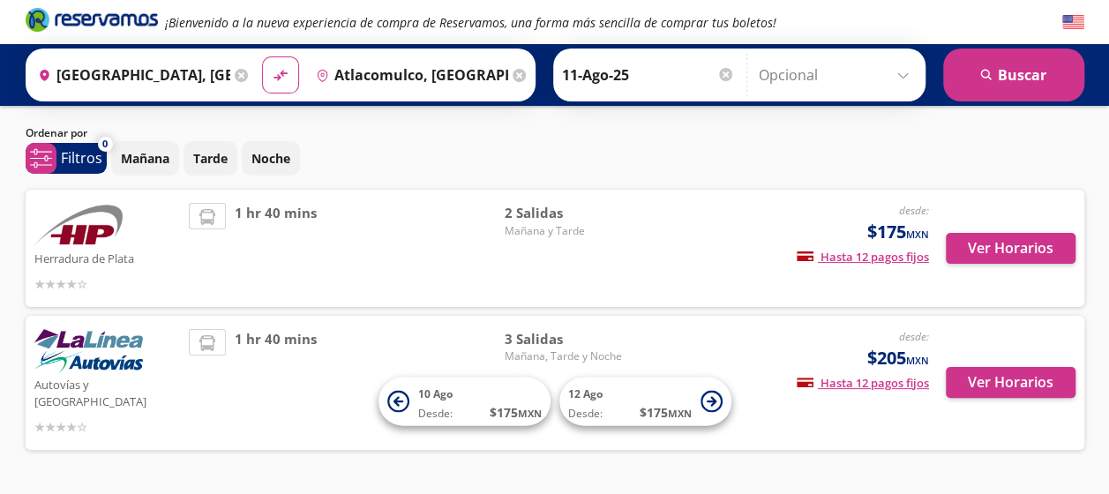
scroll to position [77, 0]
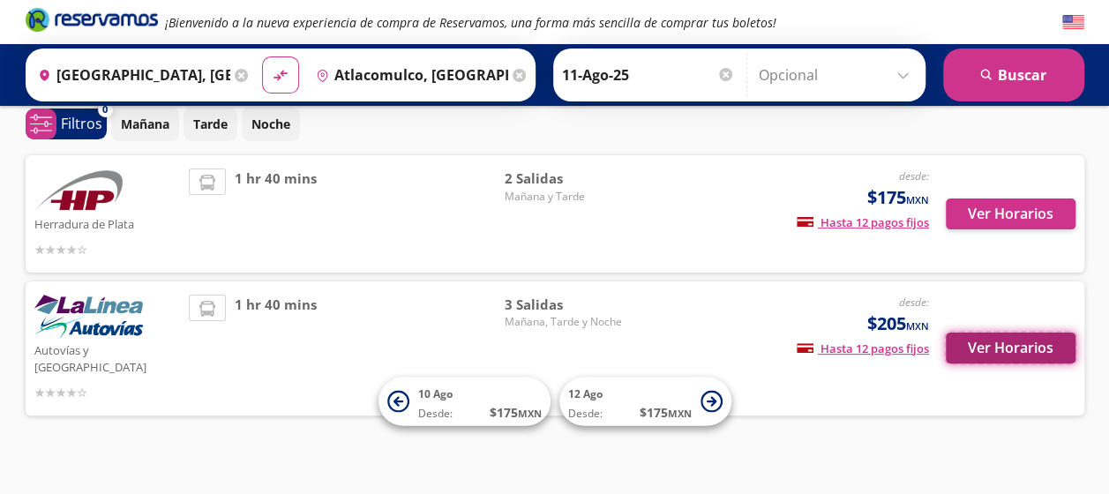
click at [1025, 333] on button "Ver Horarios" at bounding box center [1011, 348] width 130 height 31
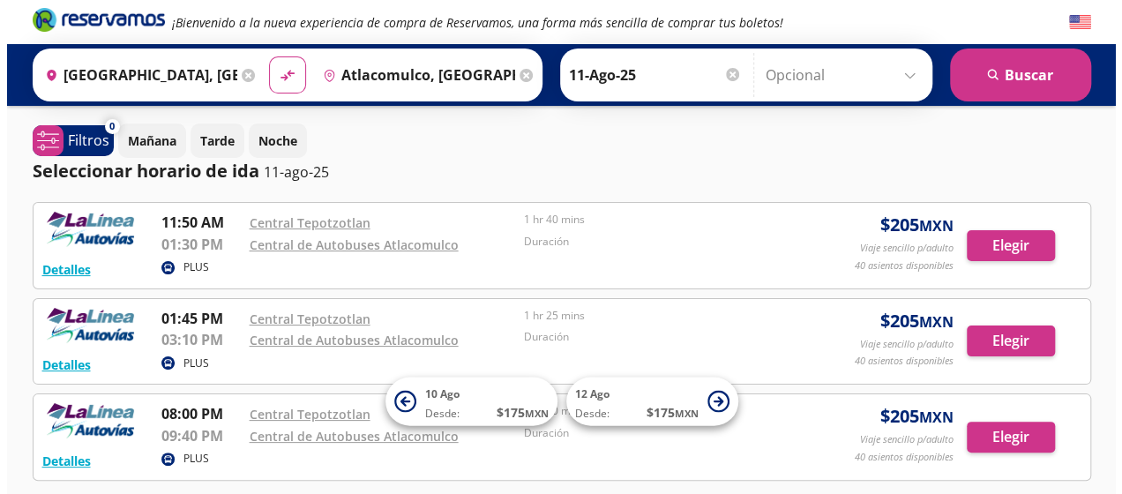
scroll to position [88, 0]
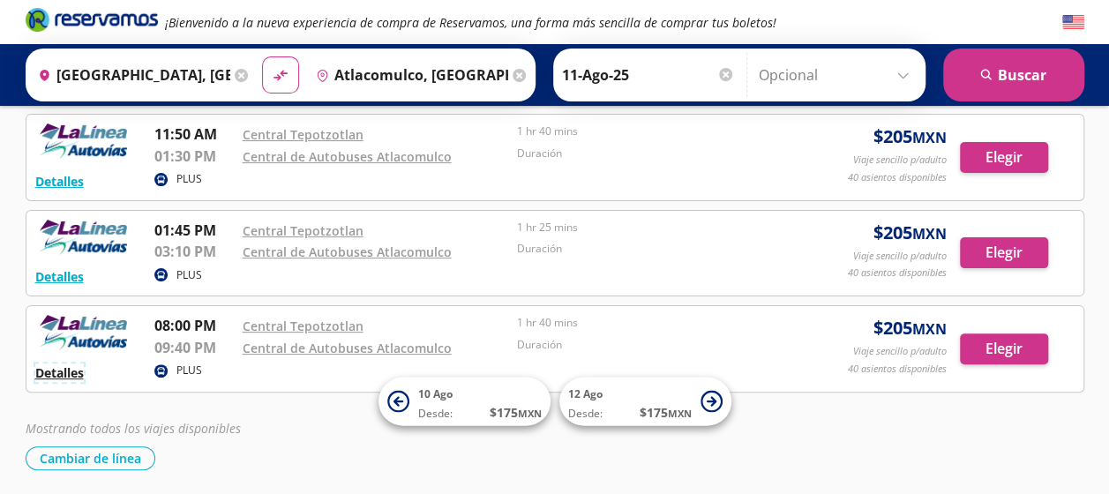
click at [78, 376] on button "Detalles" at bounding box center [59, 372] width 49 height 19
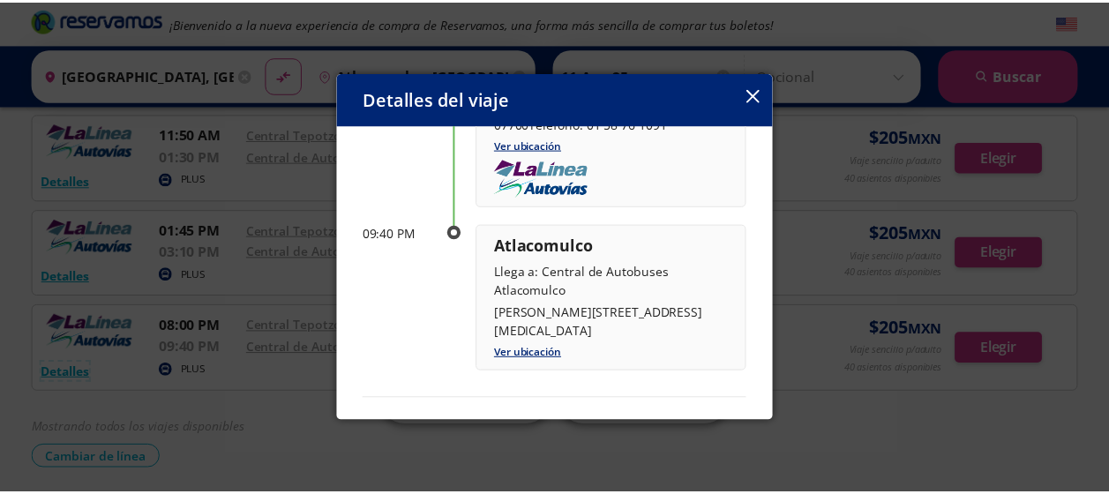
scroll to position [95, 0]
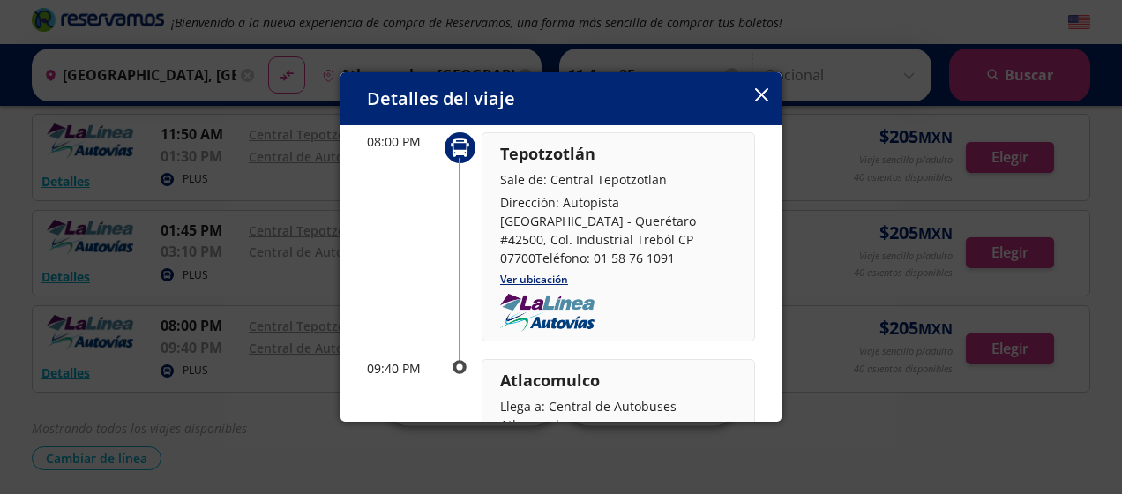
click at [767, 104] on button "button" at bounding box center [761, 96] width 13 height 21
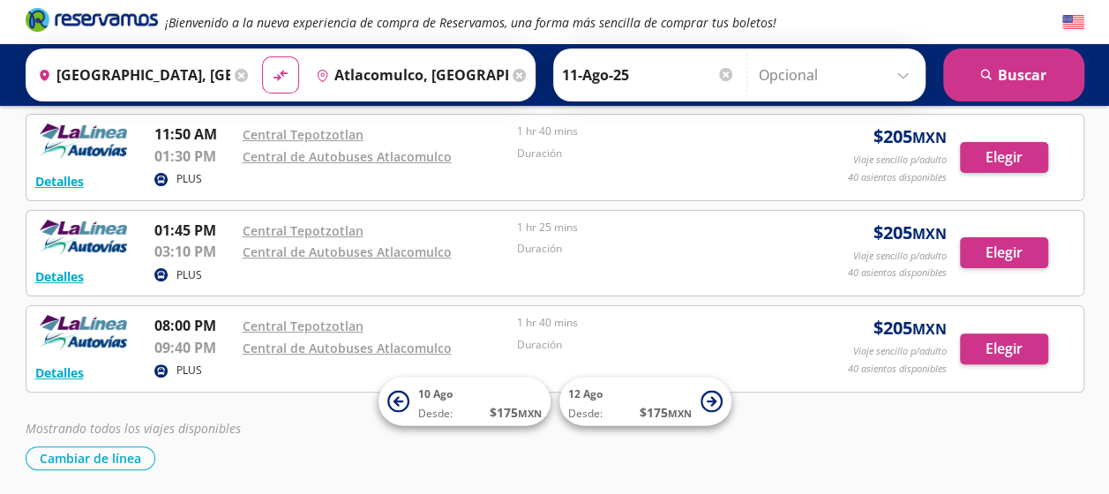
click at [239, 73] on icon at bounding box center [241, 75] width 13 height 13
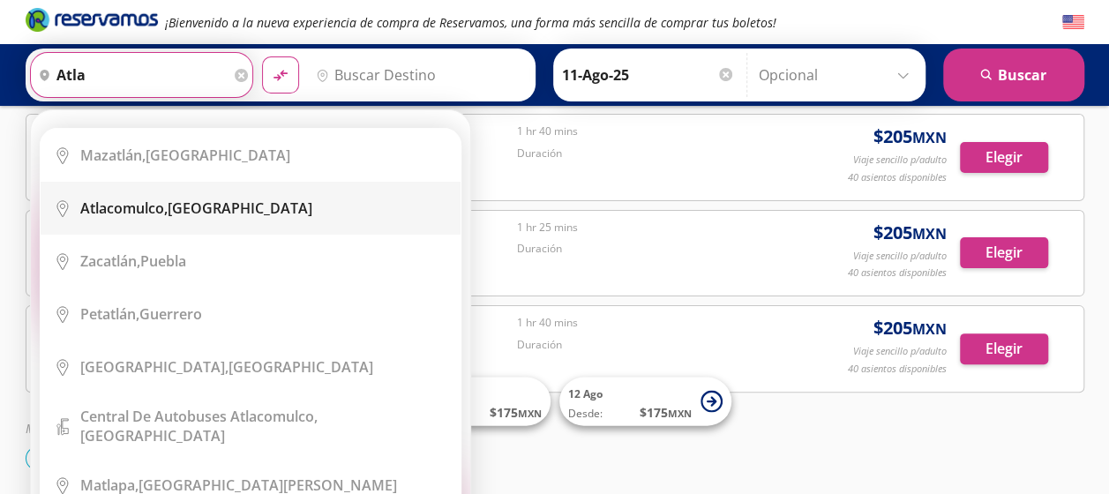
click at [187, 217] on div "Atlacomulco, [GEOGRAPHIC_DATA]" at bounding box center [196, 207] width 232 height 19
type input "Atlacomulco, [GEOGRAPHIC_DATA]"
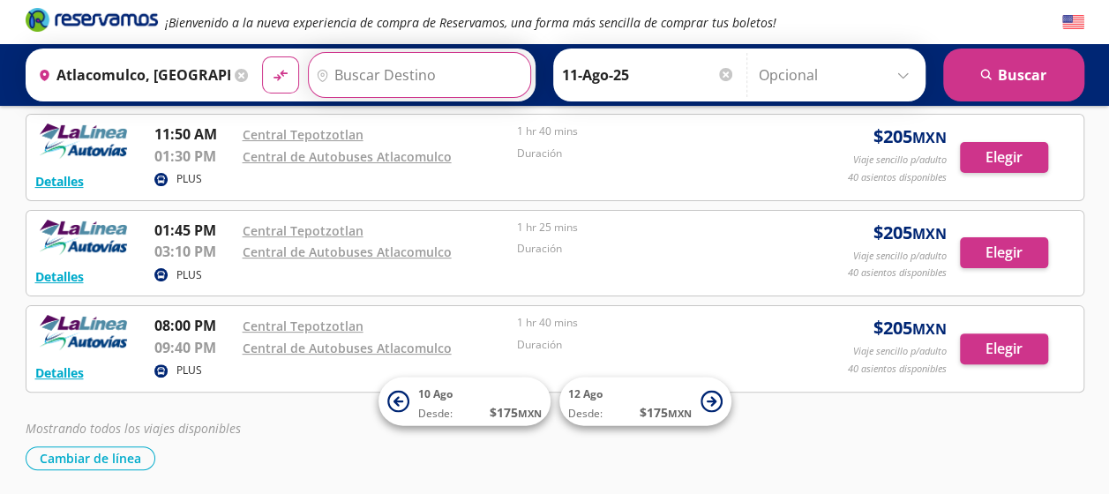
click at [363, 69] on input "Destino" at bounding box center [417, 75] width 217 height 44
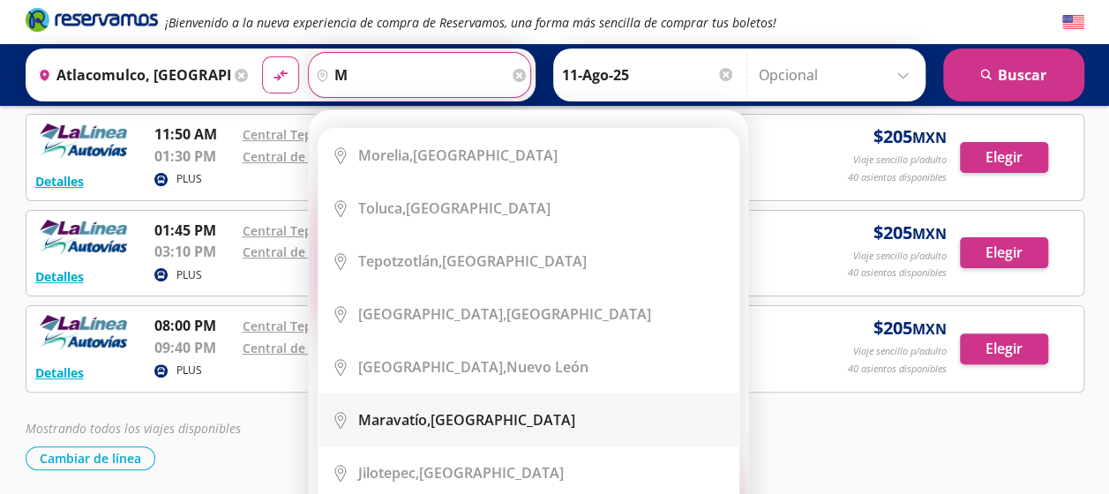
click at [363, 426] on b "Maravatío," at bounding box center [394, 419] width 72 height 19
type input "Maravatío, [GEOGRAPHIC_DATA]"
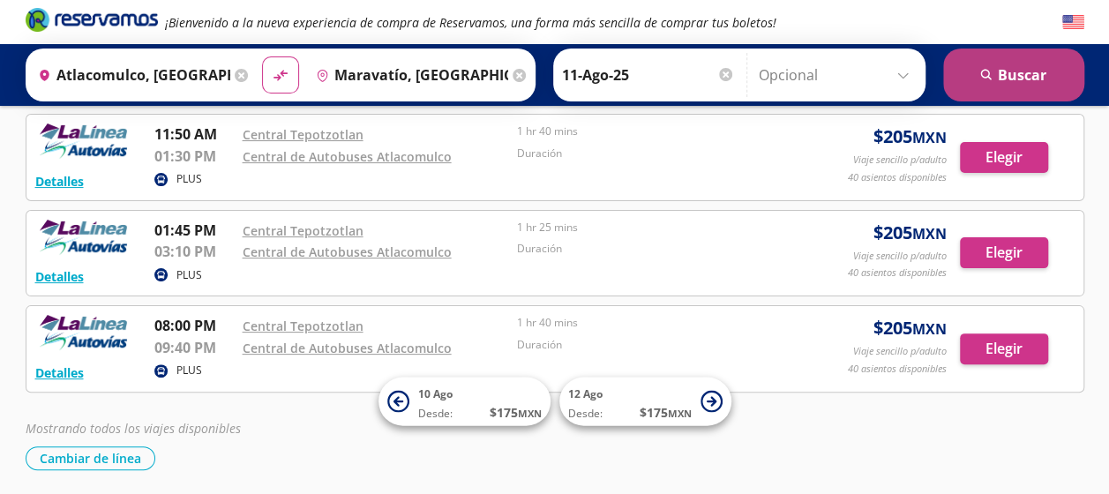
click at [1029, 88] on button "search [GEOGRAPHIC_DATA]" at bounding box center [1013, 75] width 141 height 53
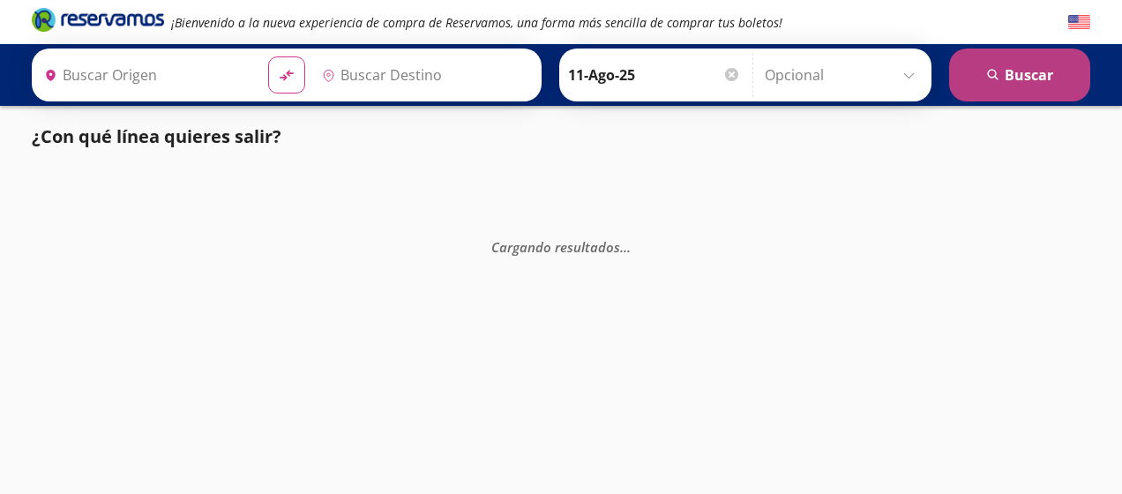
type input "Atlacomulco, [GEOGRAPHIC_DATA]"
type input "Maravatío, [GEOGRAPHIC_DATA]"
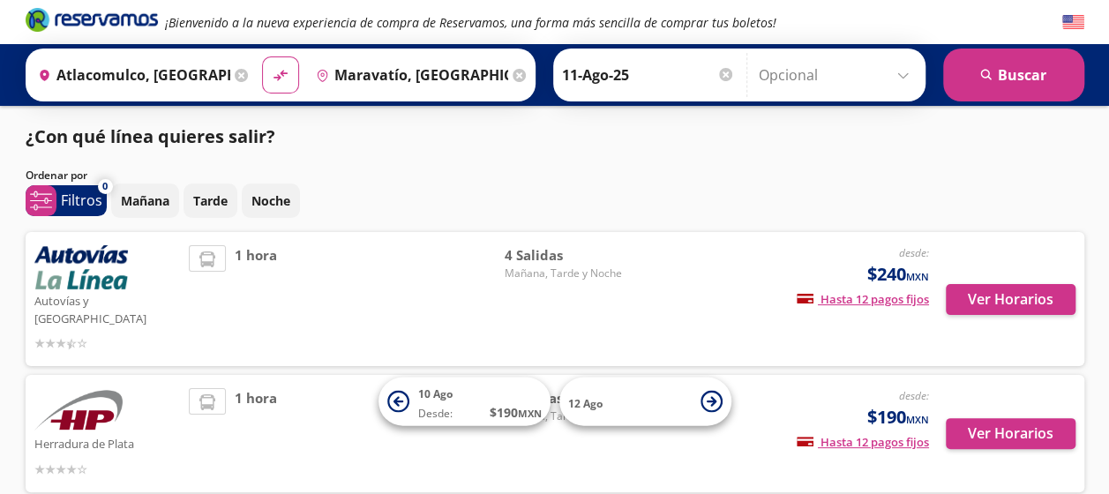
scroll to position [77, 0]
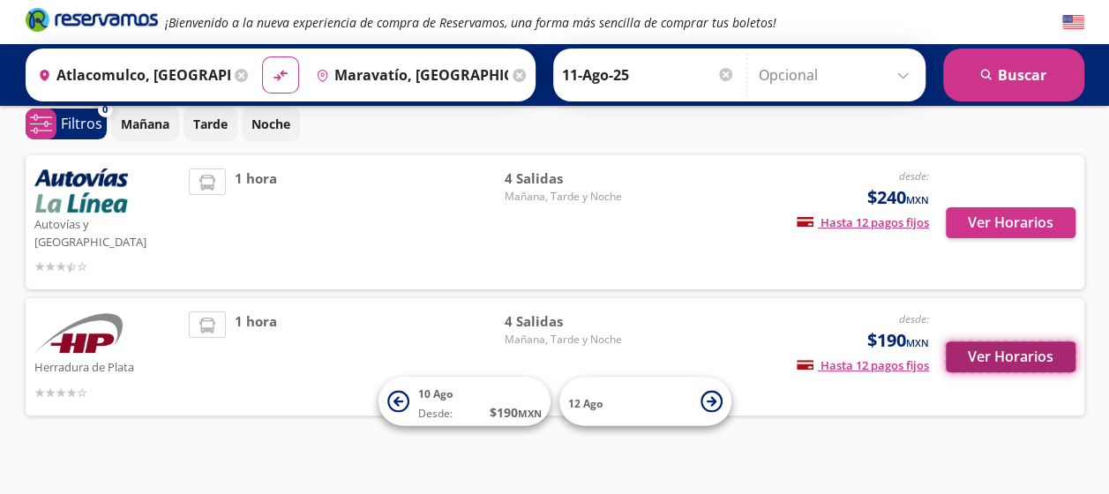
click at [1043, 343] on button "Ver Horarios" at bounding box center [1011, 356] width 130 height 31
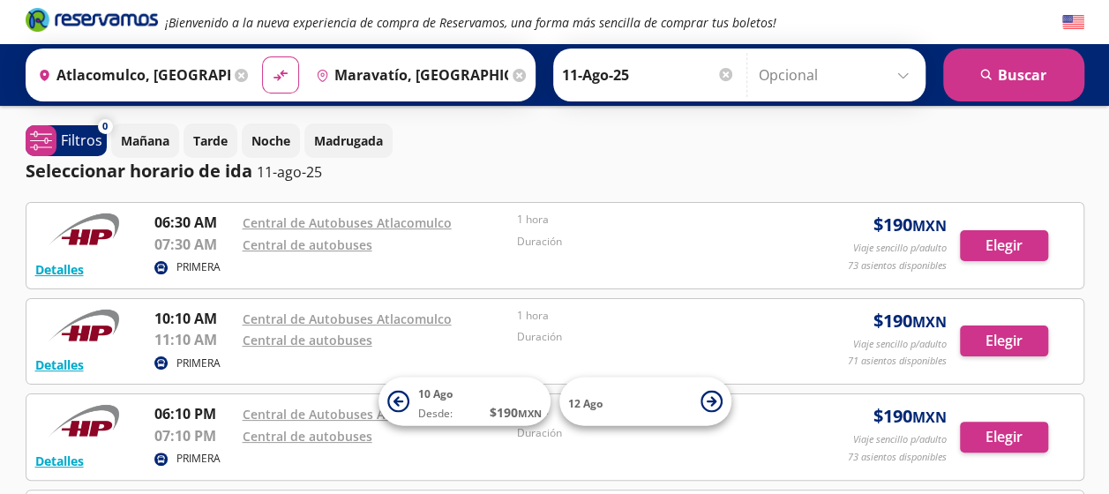
scroll to position [77, 0]
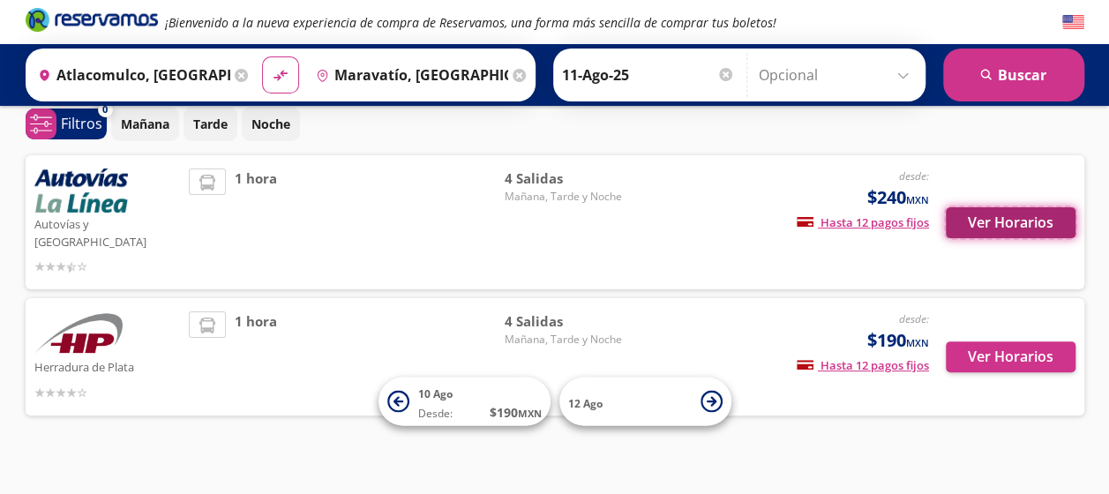
click at [997, 219] on button "Ver Horarios" at bounding box center [1011, 222] width 130 height 31
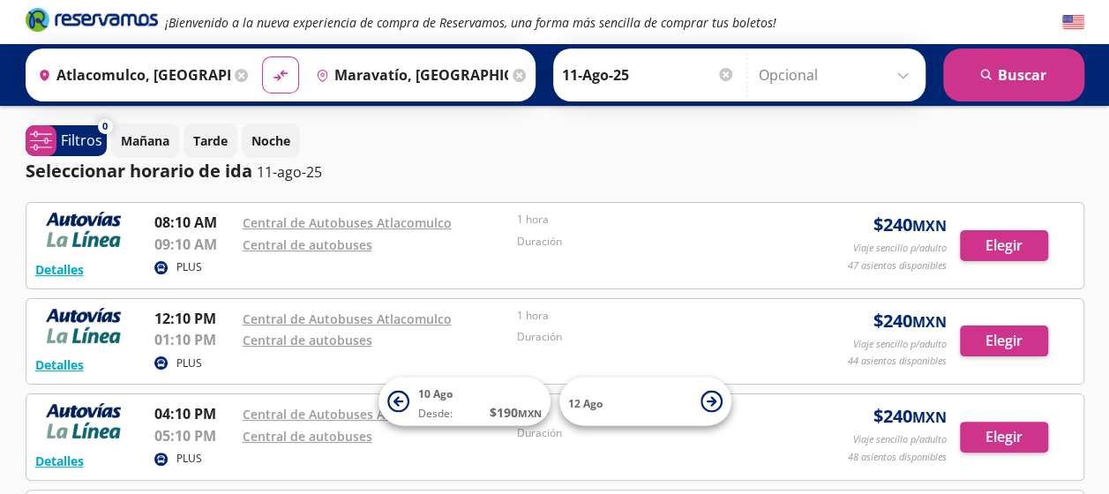
click at [235, 76] on icon at bounding box center [241, 75] width 13 height 13
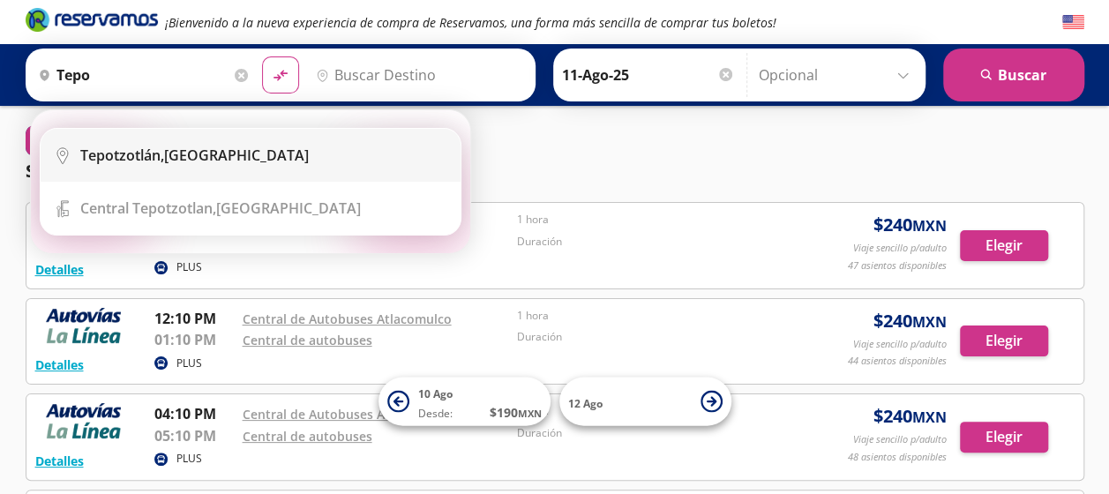
click at [201, 168] on li "City Icon [GEOGRAPHIC_DATA], [GEOGRAPHIC_DATA]" at bounding box center [251, 155] width 420 height 53
type input "[GEOGRAPHIC_DATA], [GEOGRAPHIC_DATA]"
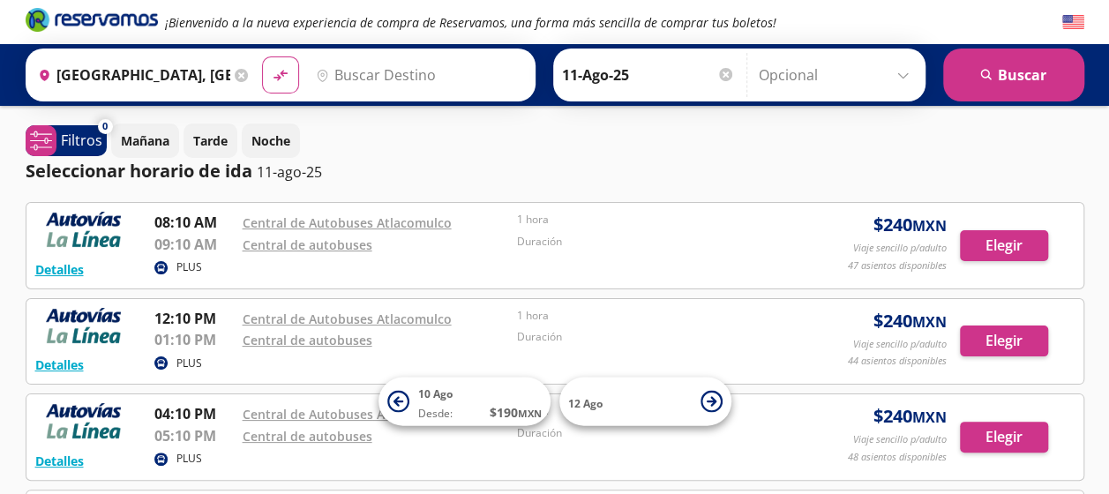
click at [432, 69] on input "Destino" at bounding box center [417, 75] width 217 height 44
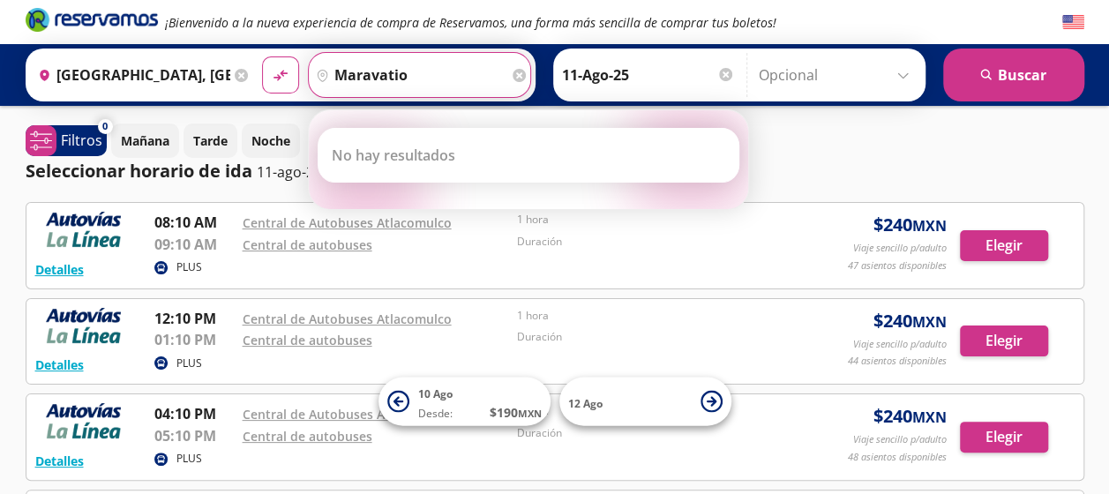
type input "maravatio"
click at [262, 56] on button "material-symbols:compare-arrows-rounded" at bounding box center [280, 74] width 37 height 37
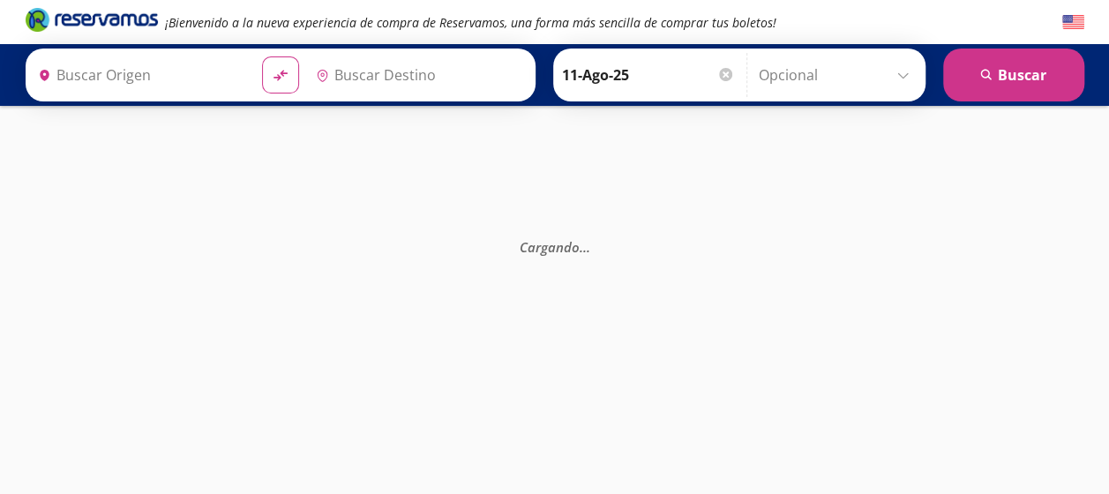
type input "[GEOGRAPHIC_DATA], [GEOGRAPHIC_DATA]"
type input "Atlacomulco, [GEOGRAPHIC_DATA]"
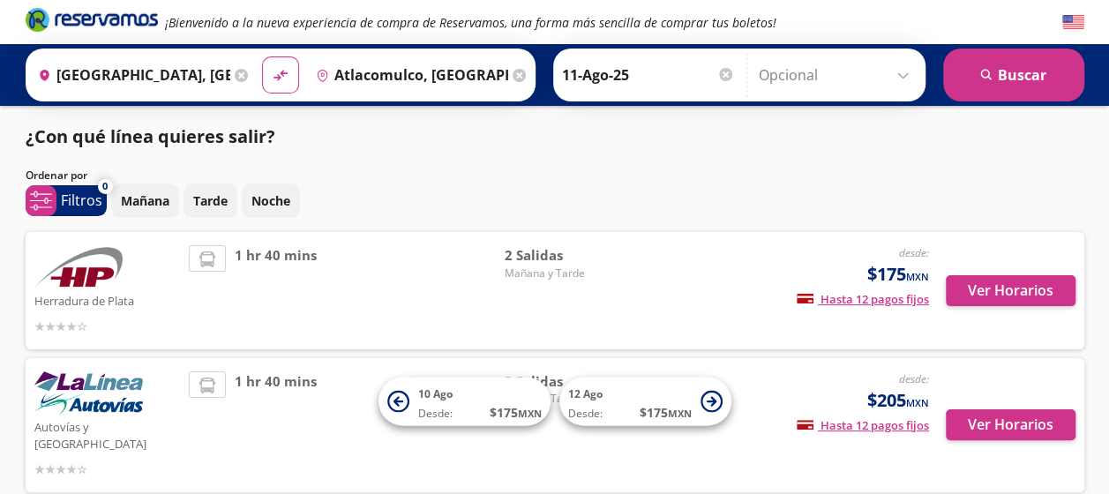
scroll to position [77, 0]
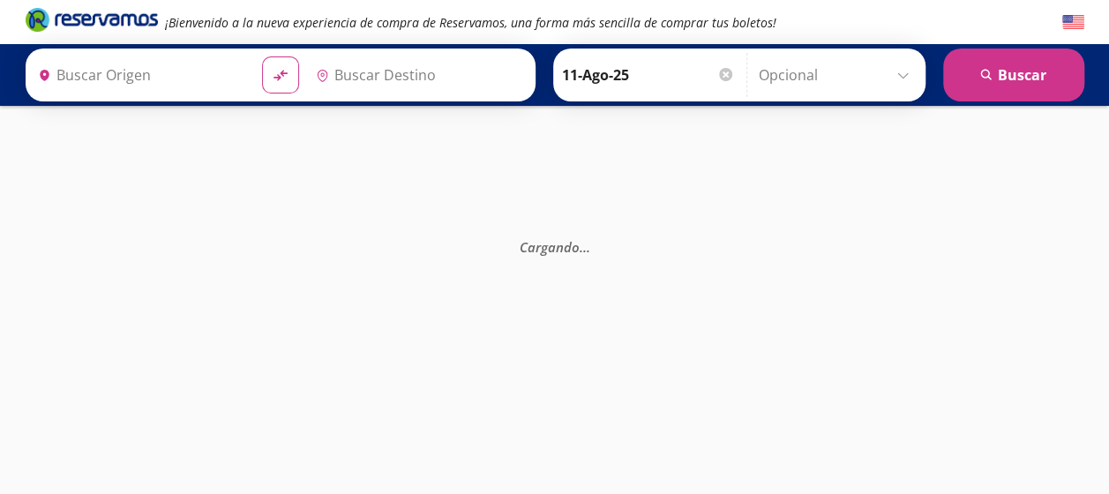
type input "[GEOGRAPHIC_DATA], [GEOGRAPHIC_DATA]"
type input "Morelia, Michoacán"
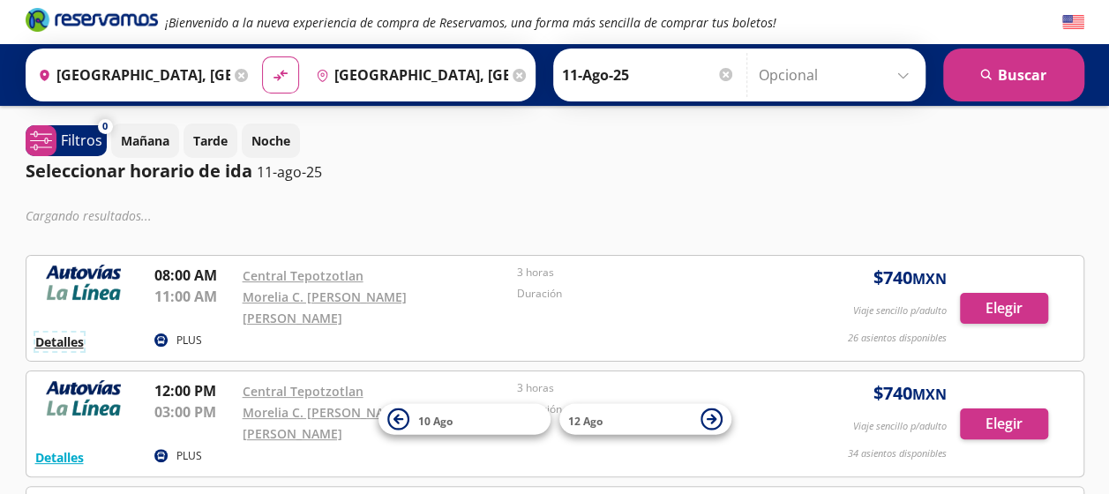
click at [72, 333] on button "Detalles" at bounding box center [59, 342] width 49 height 19
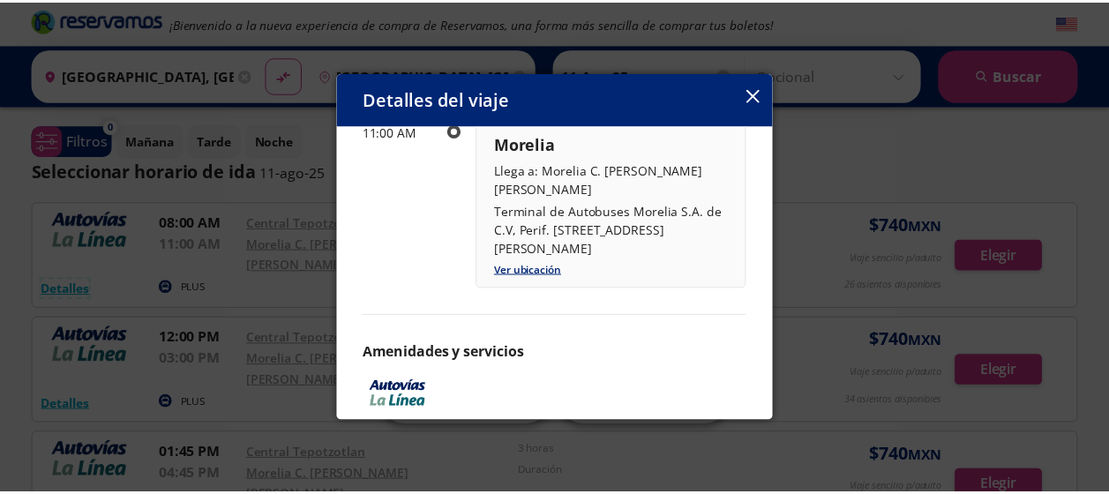
scroll to position [429, 0]
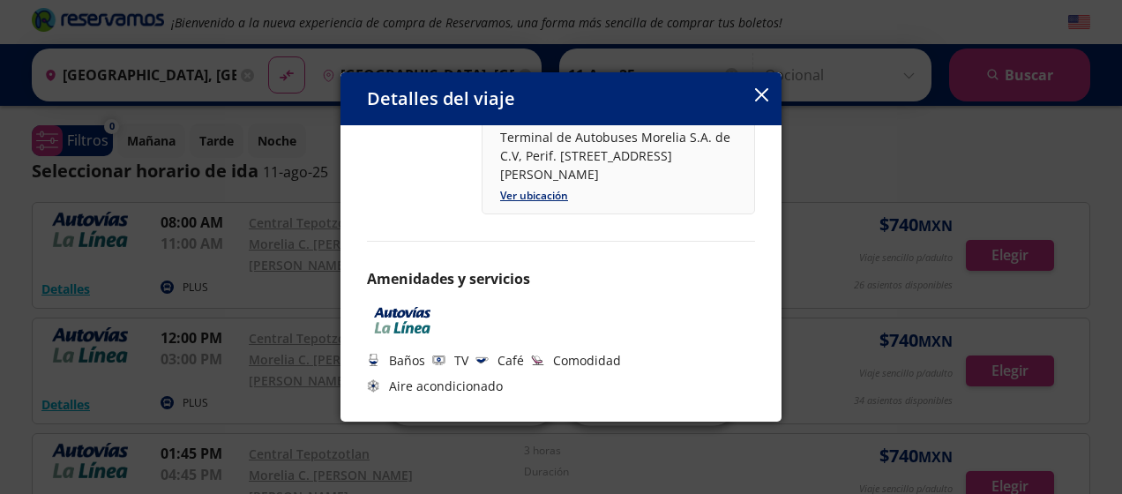
click at [759, 91] on icon "button" at bounding box center [761, 94] width 13 height 13
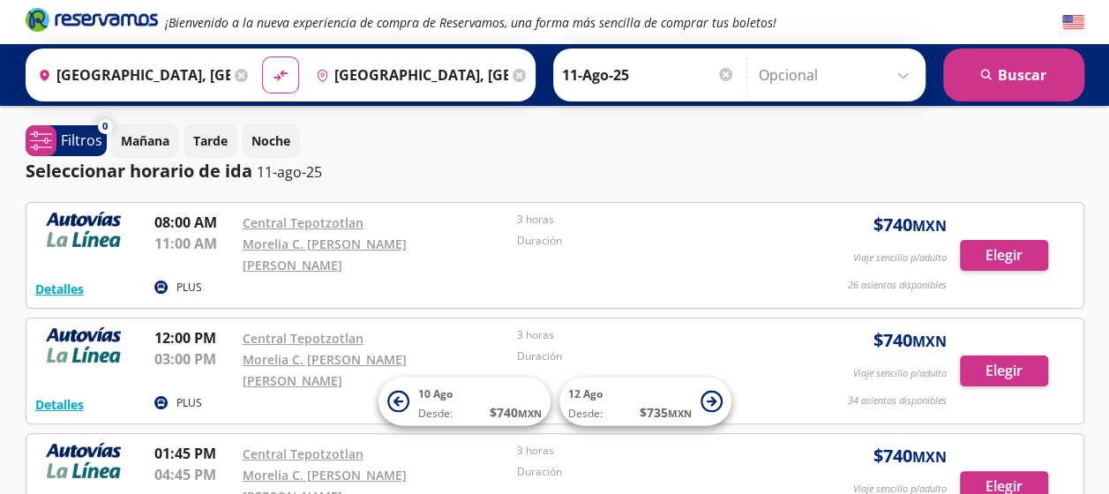
click at [512, 74] on icon at bounding box center [518, 75] width 13 height 13
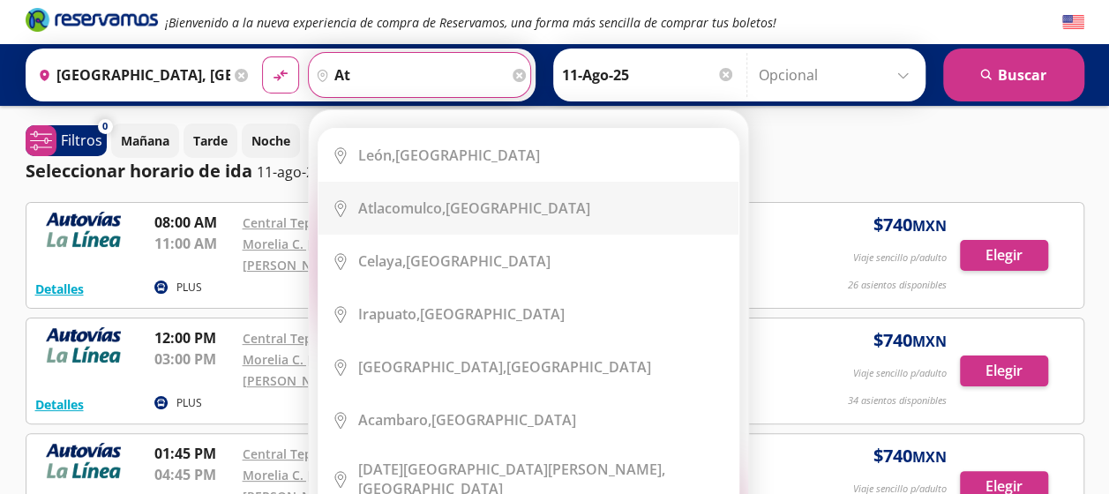
click at [425, 230] on li "City Icon Atlacomulco, México" at bounding box center [528, 208] width 420 height 53
type input "Atlacomulco, [GEOGRAPHIC_DATA]"
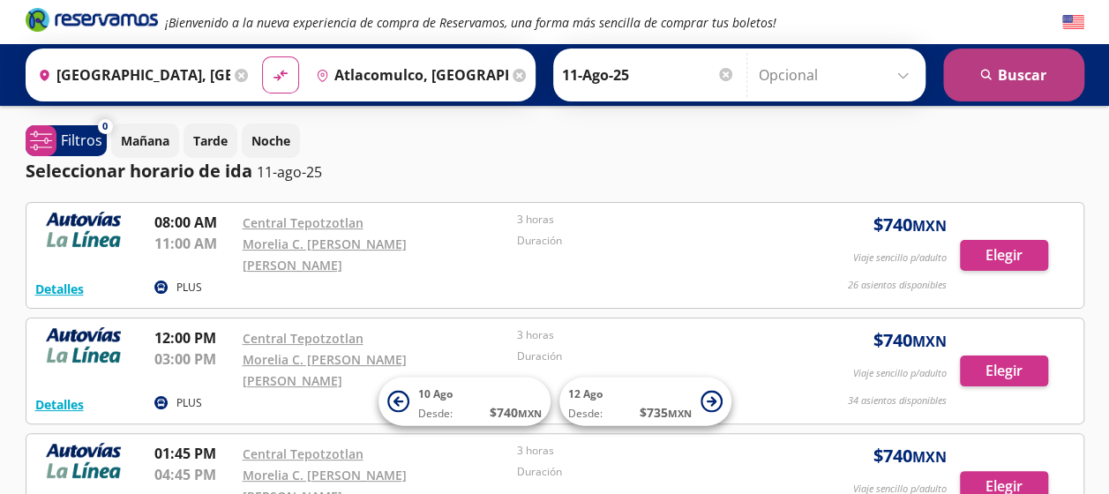
click at [1049, 81] on button "search [GEOGRAPHIC_DATA]" at bounding box center [1013, 75] width 141 height 53
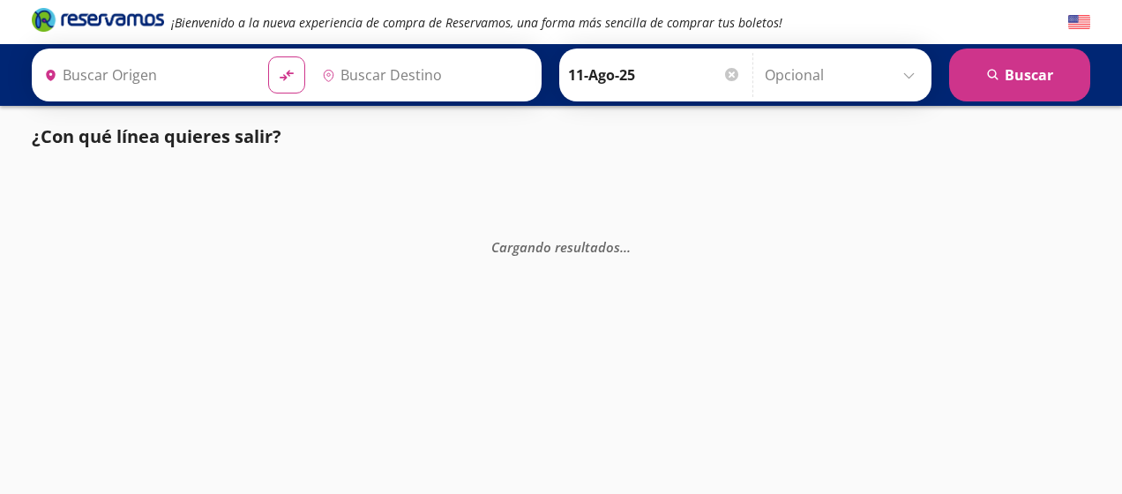
type input "Atlacomulco, [GEOGRAPHIC_DATA]"
type input "[GEOGRAPHIC_DATA], [GEOGRAPHIC_DATA]"
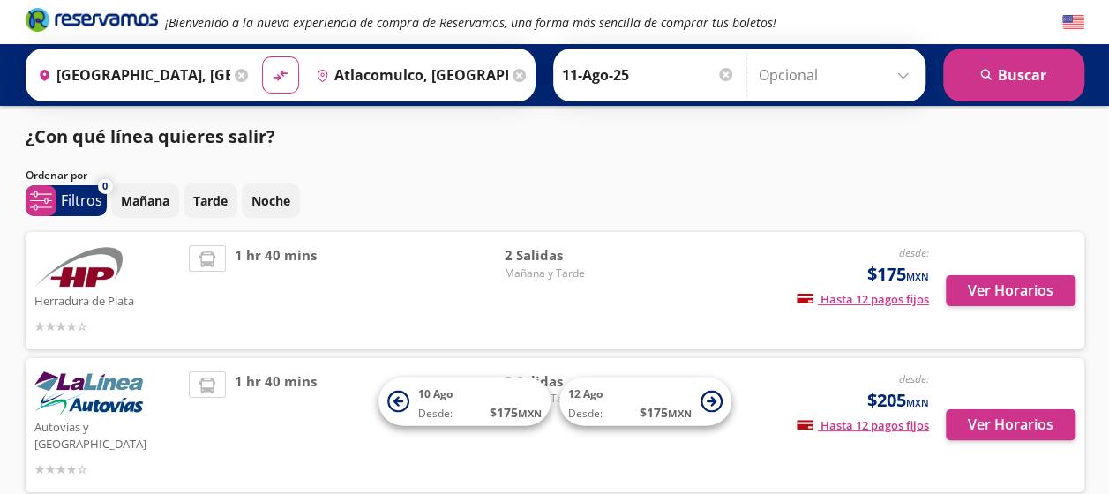
click at [549, 258] on span "2 Salidas" at bounding box center [565, 255] width 123 height 20
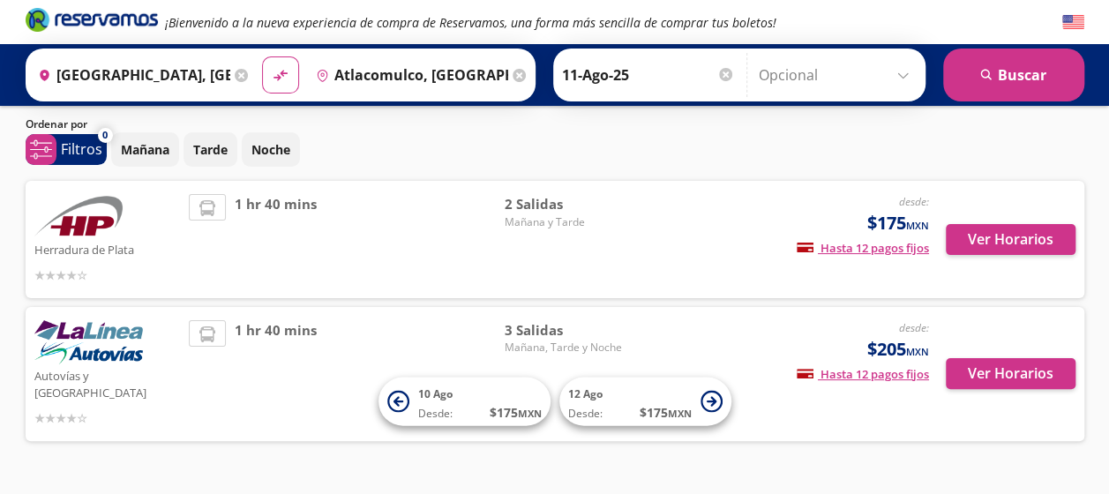
scroll to position [77, 0]
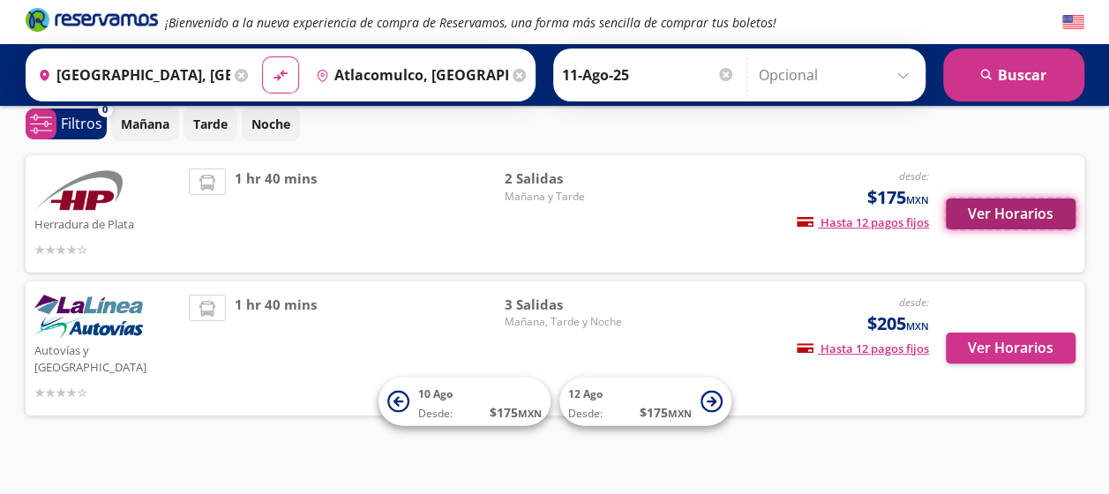
click at [1009, 215] on button "Ver Horarios" at bounding box center [1011, 213] width 130 height 31
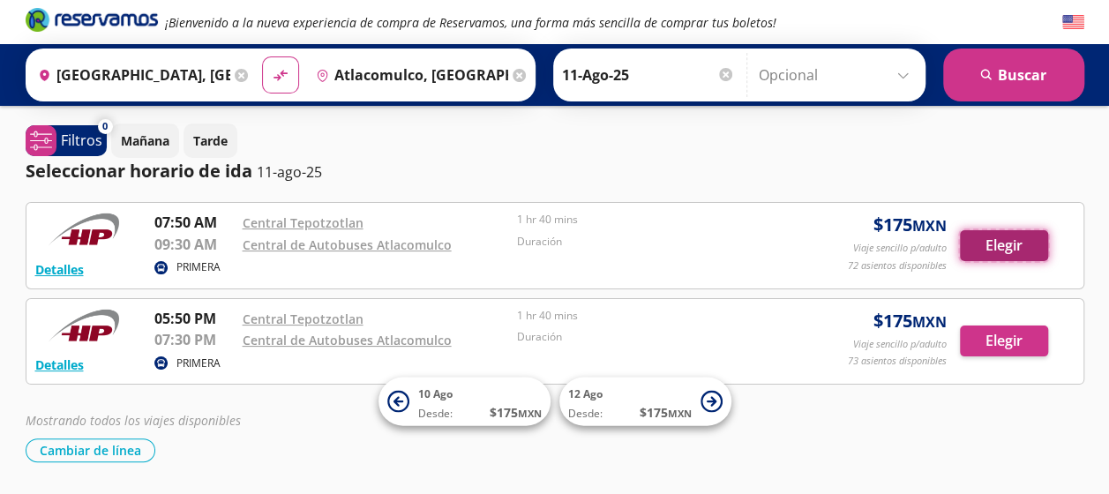
click at [1011, 243] on button "Elegir" at bounding box center [1004, 245] width 88 height 31
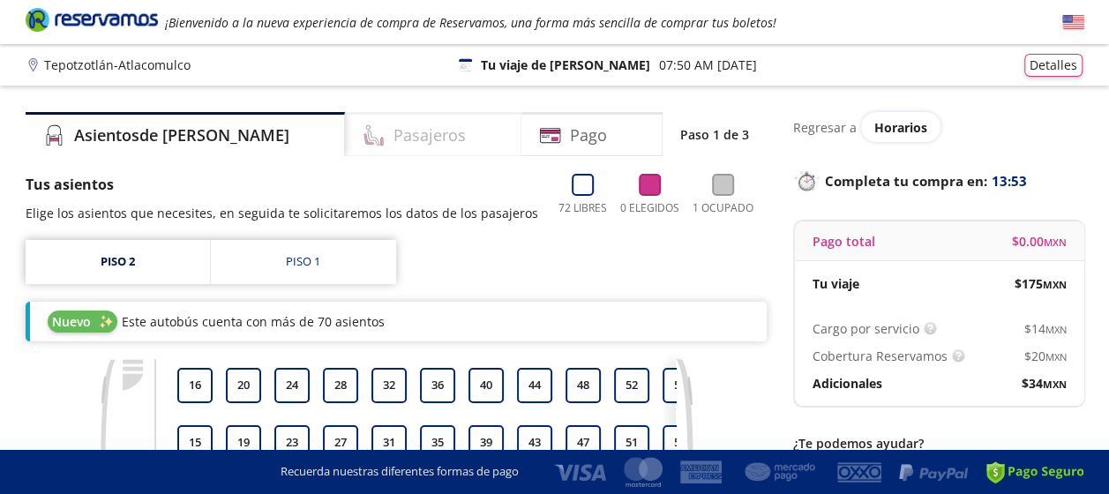
click at [393, 144] on h4 "Pasajeros" at bounding box center [429, 135] width 72 height 24
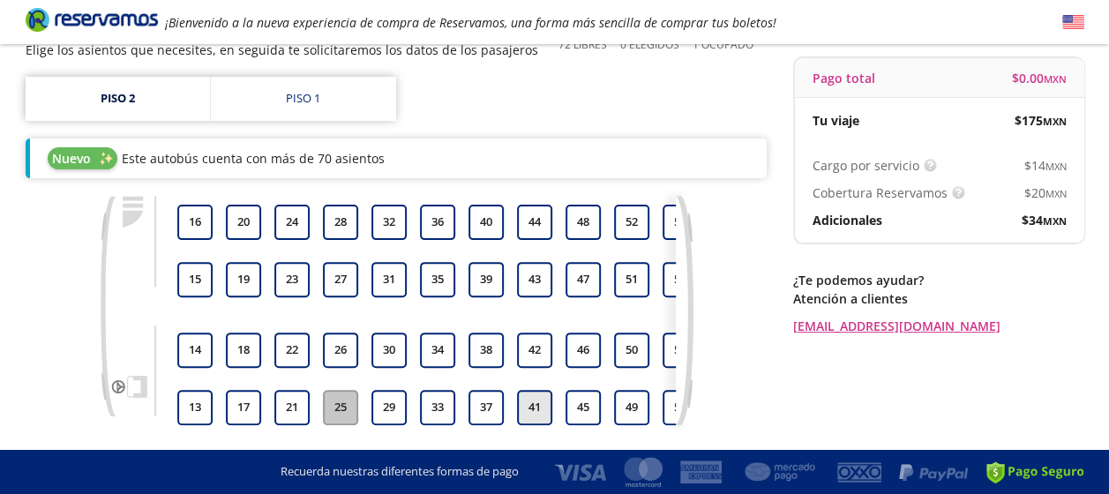
scroll to position [176, 0]
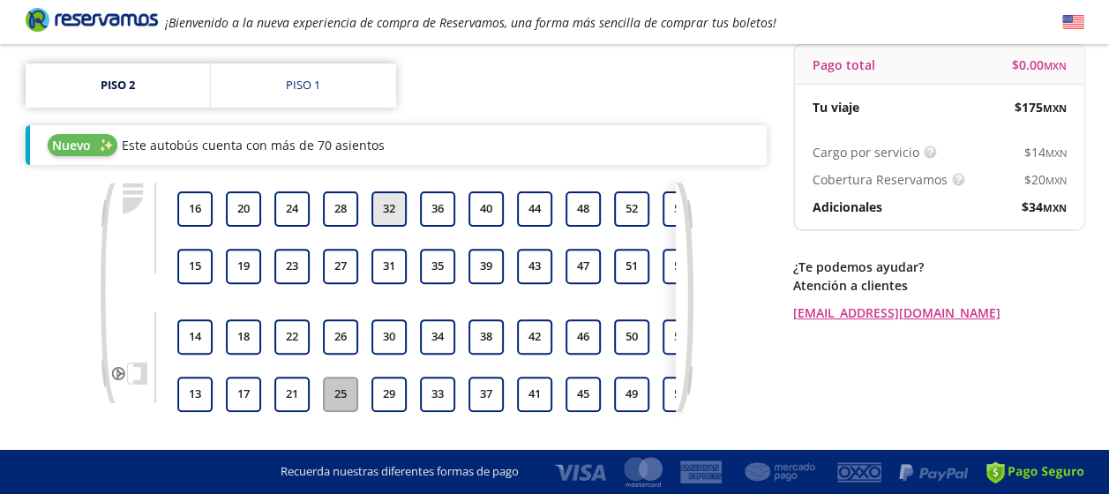
click at [395, 213] on button "32" at bounding box center [388, 208] width 35 height 35
click at [393, 259] on button "31" at bounding box center [388, 266] width 35 height 35
click at [441, 270] on button "35" at bounding box center [437, 266] width 35 height 35
click at [438, 220] on button "36" at bounding box center [437, 208] width 35 height 35
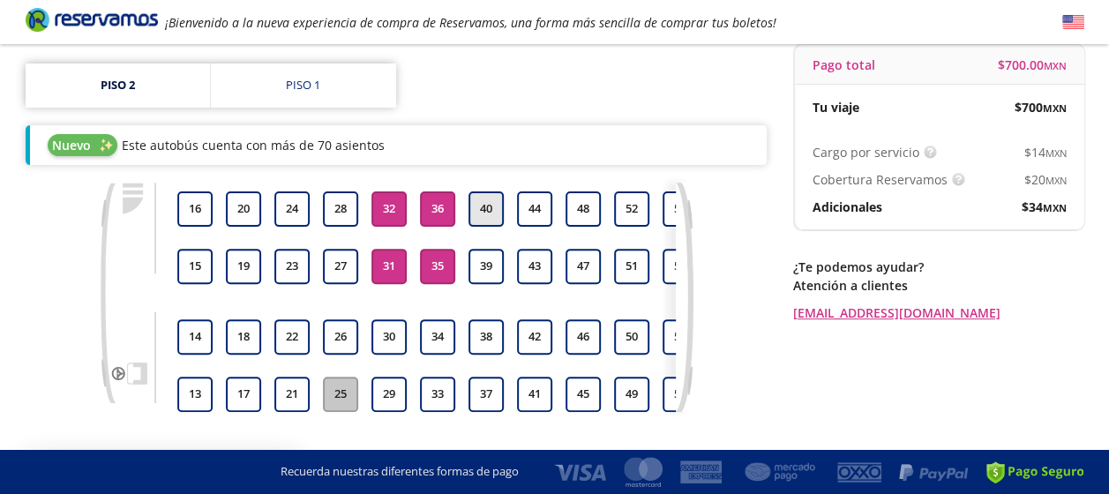
click at [477, 224] on button "40" at bounding box center [485, 208] width 35 height 35
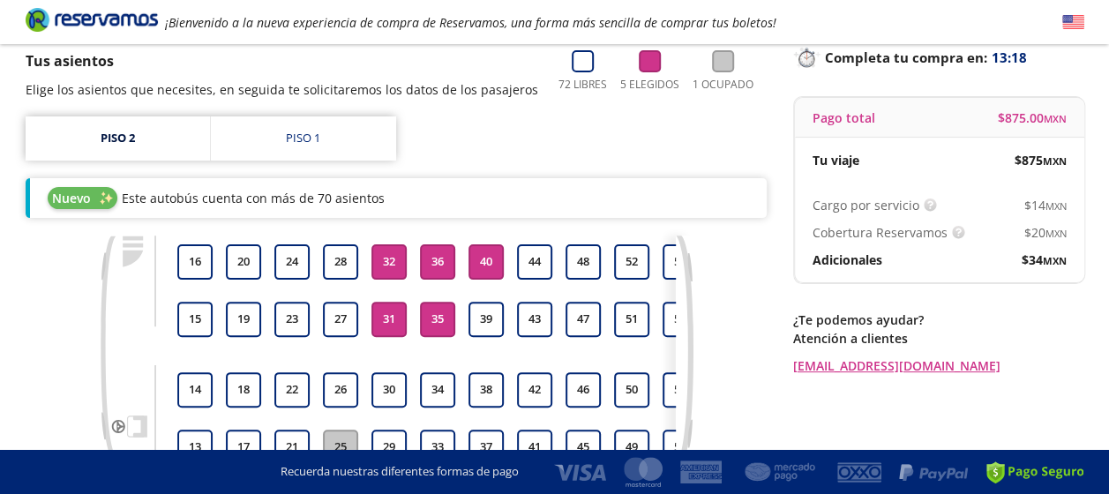
scroll to position [0, 0]
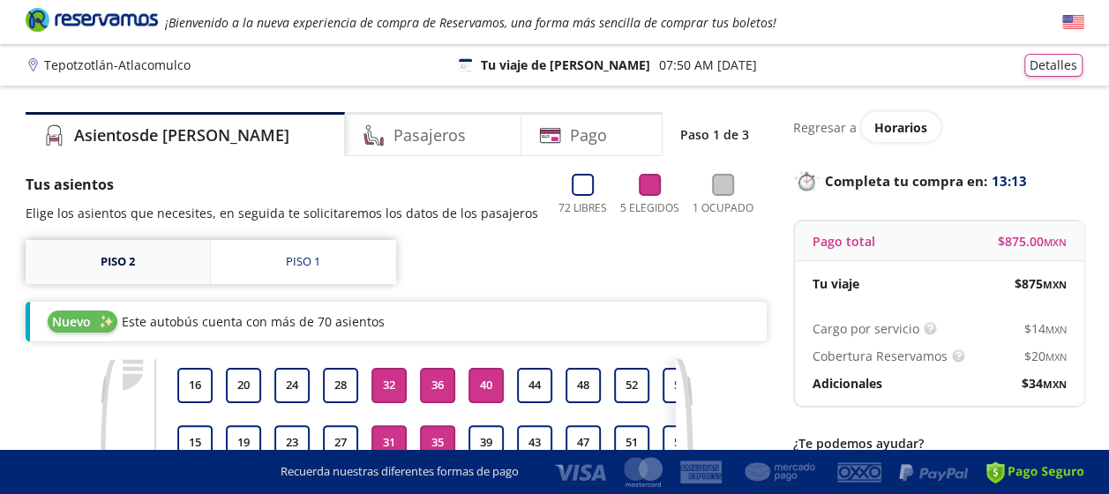
click at [152, 266] on link "Piso 2" at bounding box center [118, 262] width 184 height 44
click at [279, 257] on link "Piso 1" at bounding box center [303, 262] width 185 height 44
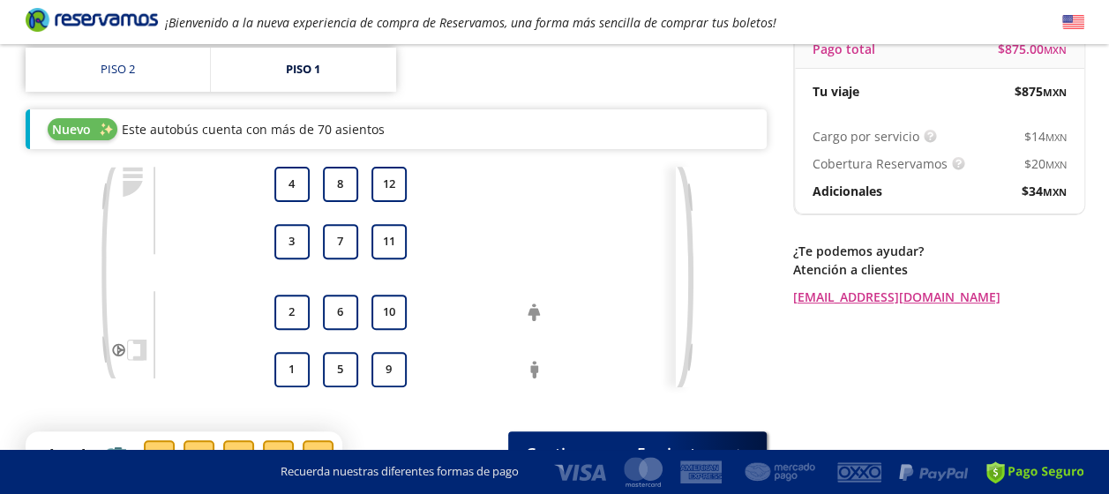
scroll to position [88, 0]
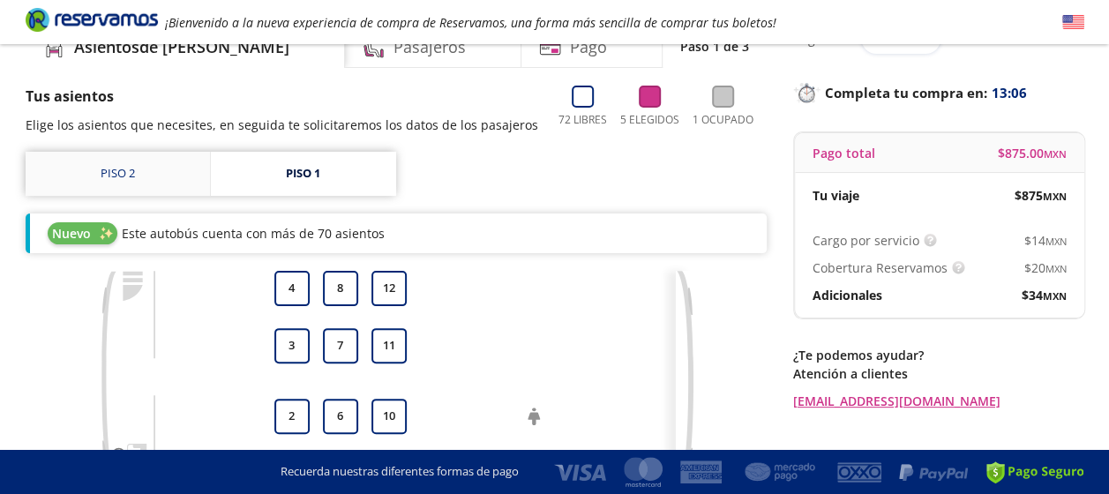
click at [180, 191] on link "Piso 2" at bounding box center [118, 174] width 184 height 44
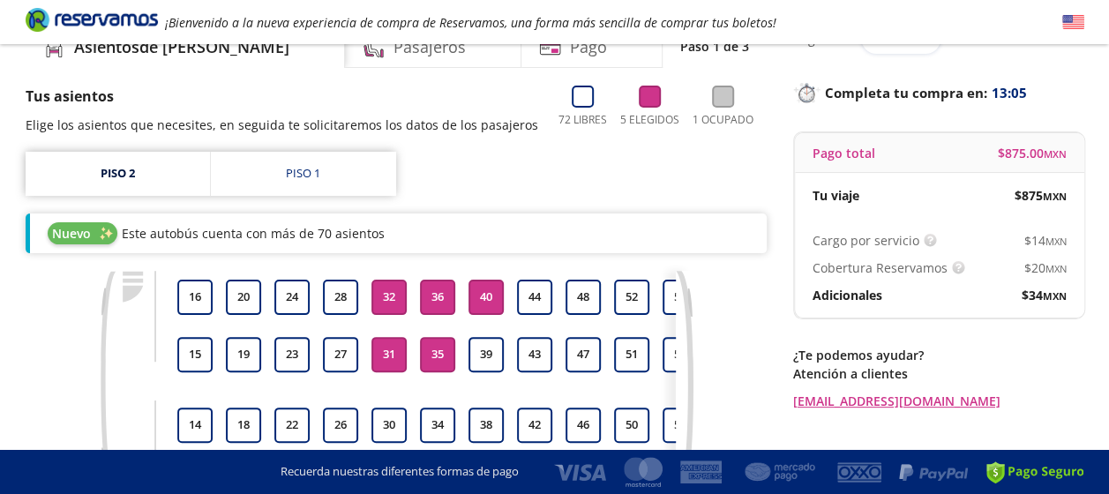
click at [390, 303] on button "32" at bounding box center [388, 297] width 35 height 35
click at [433, 299] on button "36" at bounding box center [437, 297] width 35 height 35
click at [485, 302] on button "40" at bounding box center [485, 297] width 35 height 35
click at [378, 353] on button "31" at bounding box center [388, 354] width 35 height 35
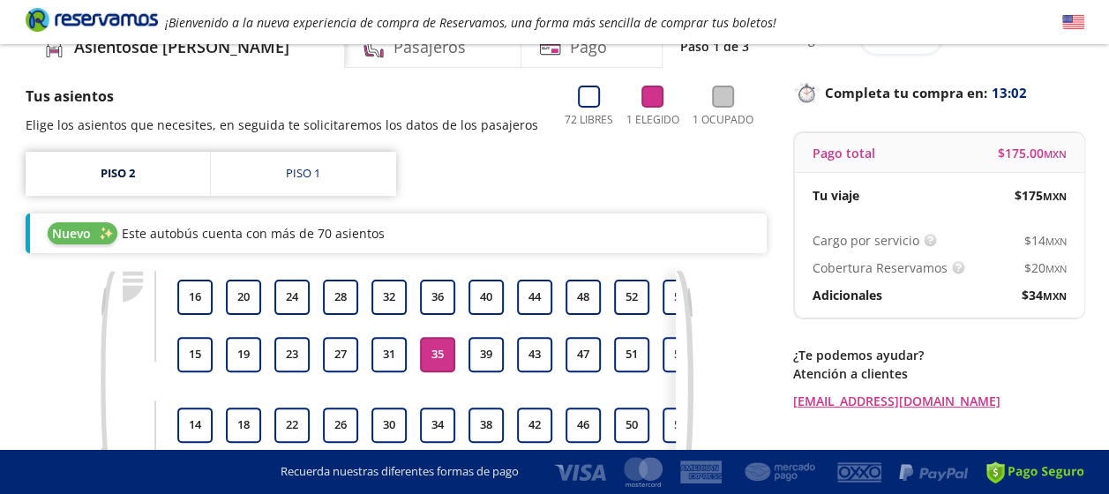
click at [420, 355] on button "35" at bounding box center [437, 354] width 35 height 35
click at [328, 179] on link "Piso 1" at bounding box center [303, 174] width 185 height 44
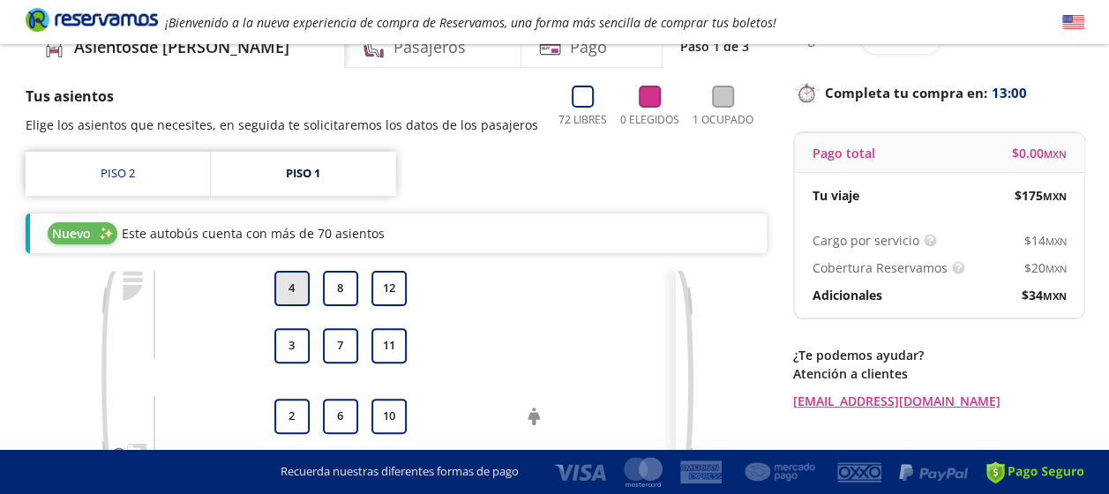
click at [304, 295] on button "4" at bounding box center [291, 288] width 35 height 35
click at [297, 338] on button "3" at bounding box center [291, 345] width 35 height 35
drag, startPoint x: 332, startPoint y: 344, endPoint x: 331, endPoint y: 318, distance: 26.5
click at [332, 339] on button "7" at bounding box center [340, 345] width 35 height 35
click at [333, 291] on button "8" at bounding box center [340, 288] width 35 height 35
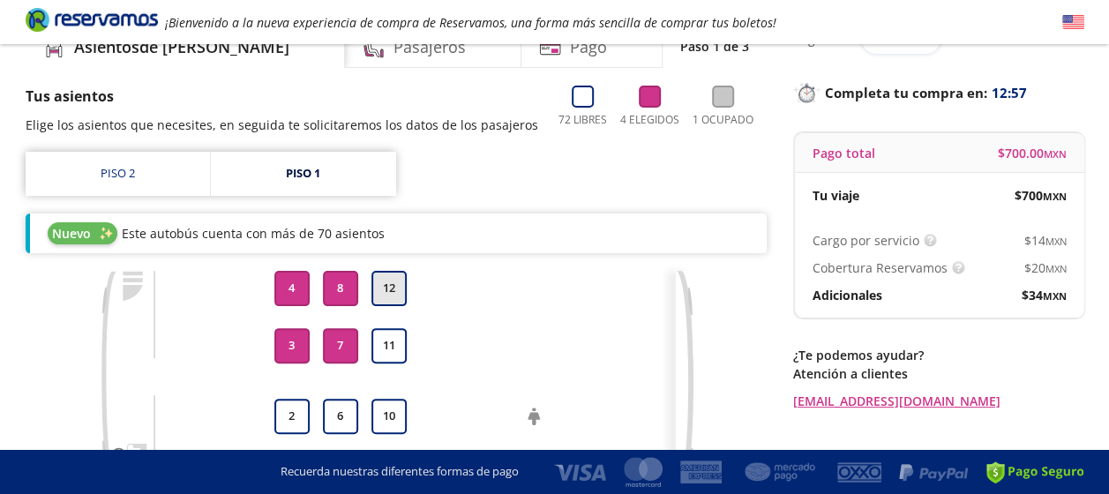
click at [389, 280] on button "12" at bounding box center [388, 288] width 35 height 35
click at [388, 340] on button "11" at bounding box center [388, 345] width 35 height 35
click at [388, 348] on button "11" at bounding box center [388, 345] width 35 height 35
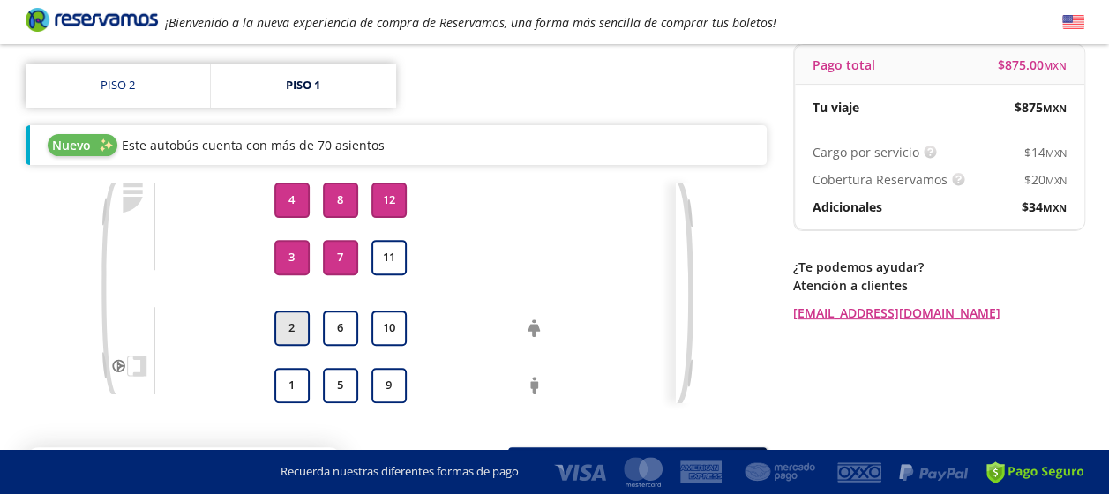
click at [294, 331] on button "2" at bounding box center [291, 327] width 35 height 35
click at [379, 254] on button "11" at bounding box center [388, 257] width 35 height 35
click at [396, 333] on button "10" at bounding box center [388, 327] width 35 height 35
click at [360, 343] on div "1 2 3 4 5 6 7 8 9 10 11 12" at bounding box center [426, 293] width 499 height 221
click at [344, 401] on button "5" at bounding box center [340, 385] width 35 height 35
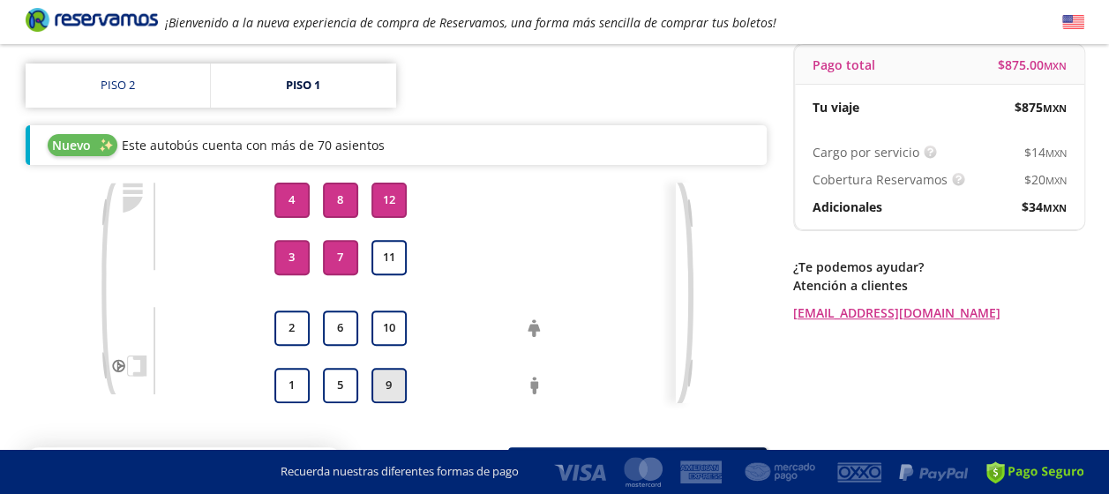
click at [371, 391] on button "9" at bounding box center [388, 385] width 35 height 35
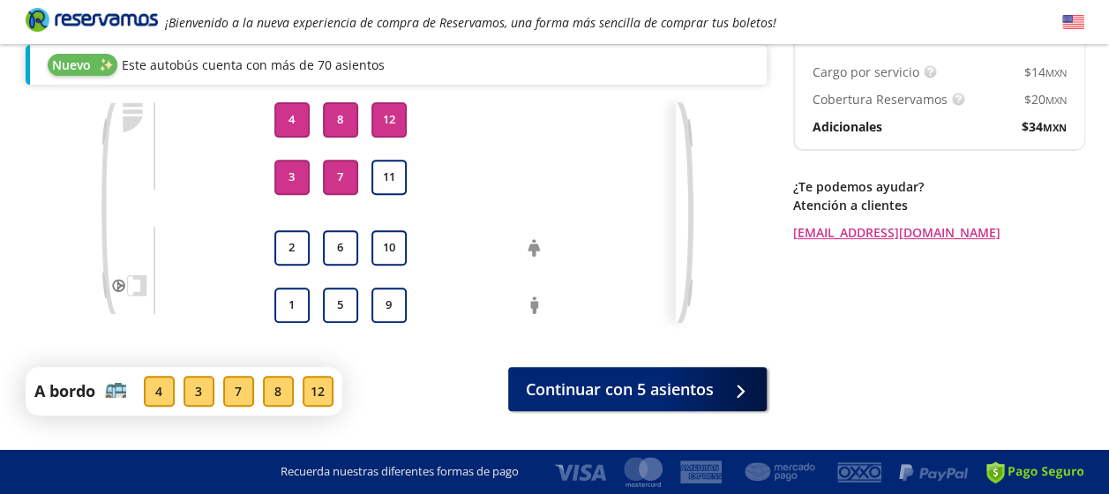
scroll to position [265, 0]
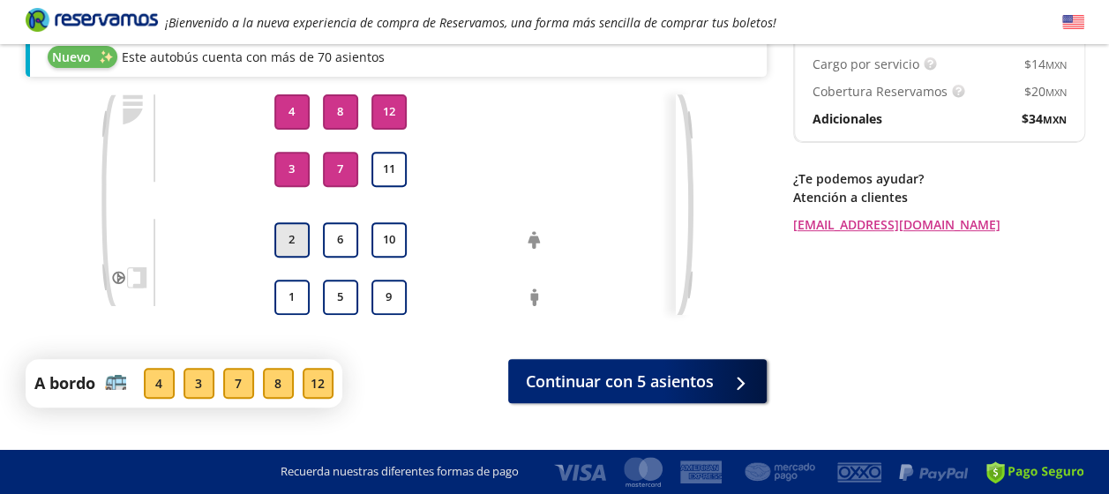
click at [294, 236] on button "2" at bounding box center [291, 239] width 35 height 35
click at [326, 243] on button "6" at bounding box center [340, 239] width 35 height 35
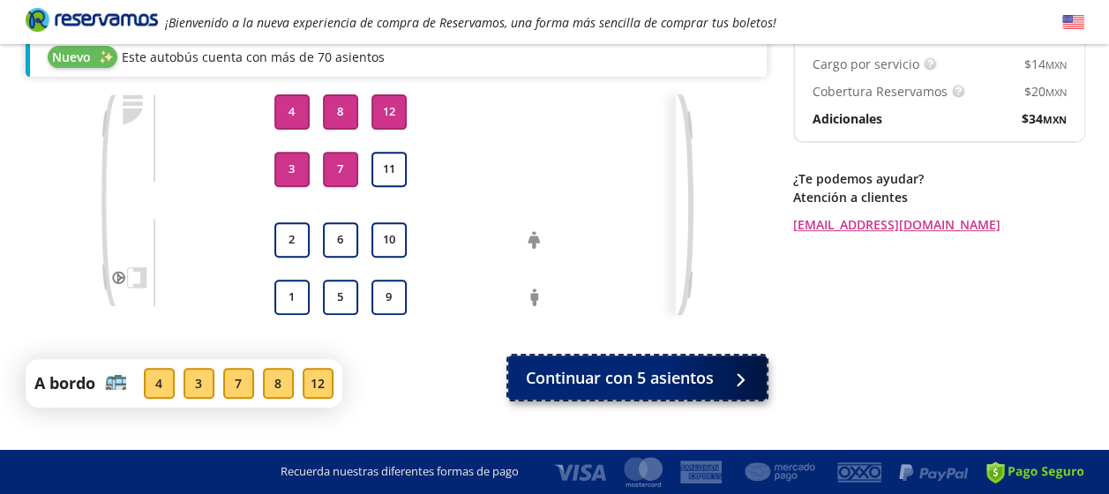
click at [588, 390] on span "Continuar con 5 asientos" at bounding box center [620, 378] width 188 height 24
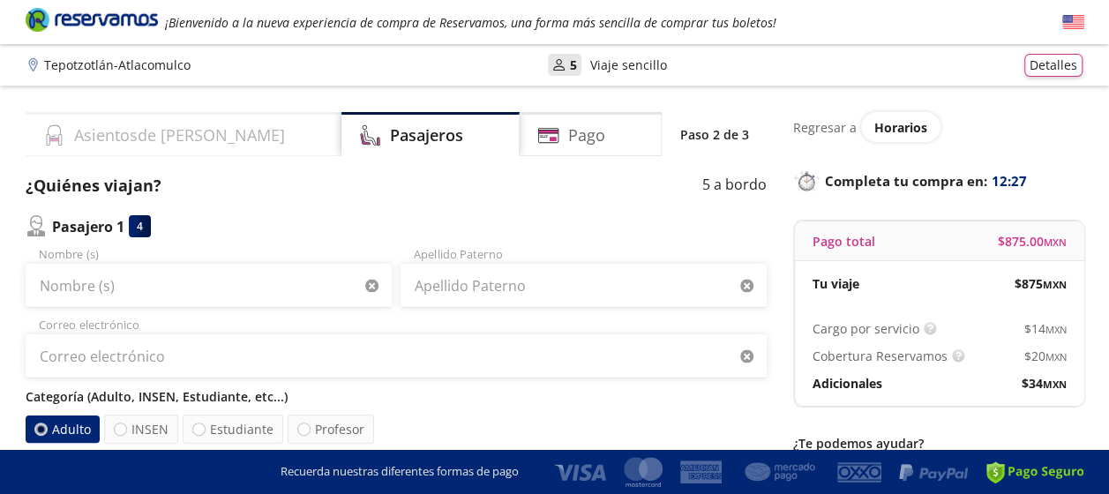
click at [228, 139] on div "Asientos de Ida" at bounding box center [184, 134] width 316 height 44
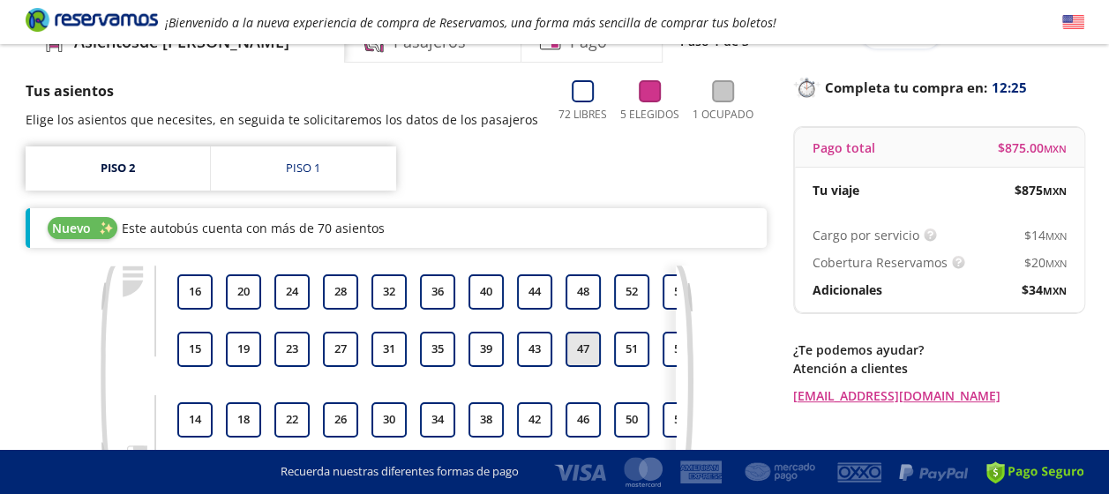
scroll to position [176, 0]
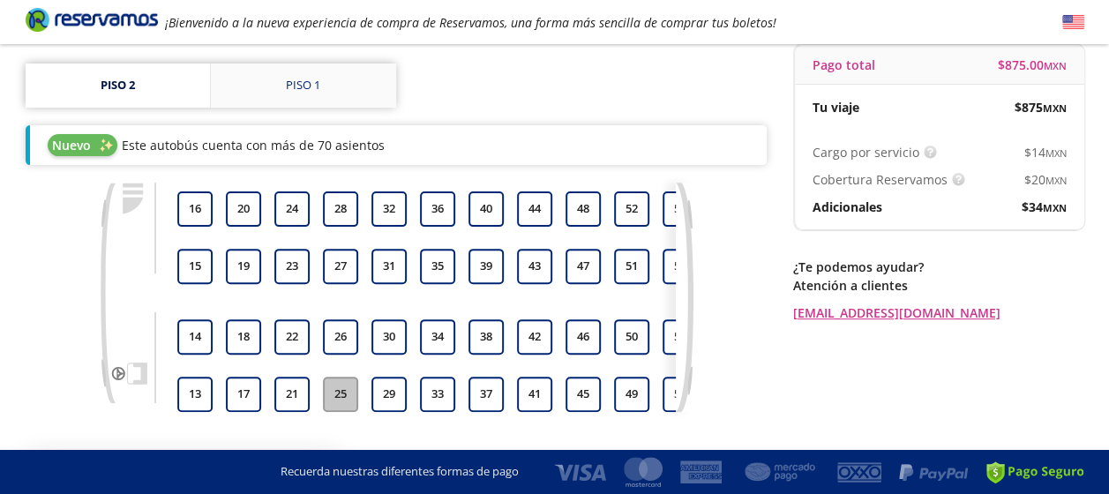
click at [301, 95] on link "Piso 1" at bounding box center [303, 86] width 185 height 44
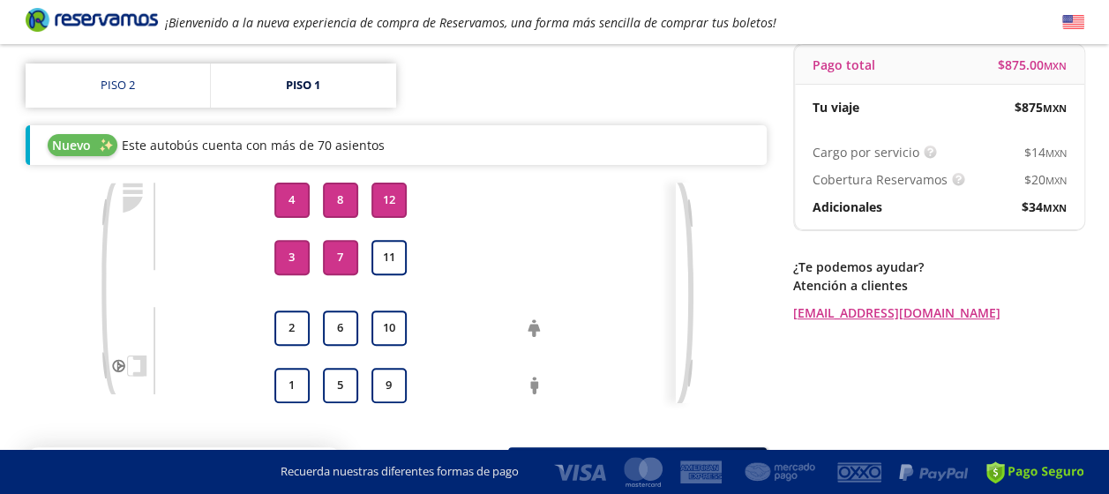
click at [300, 192] on button "4" at bounding box center [291, 200] width 35 height 35
click at [348, 198] on button "8" at bounding box center [340, 200] width 35 height 35
click at [375, 196] on button "12" at bounding box center [388, 200] width 35 height 35
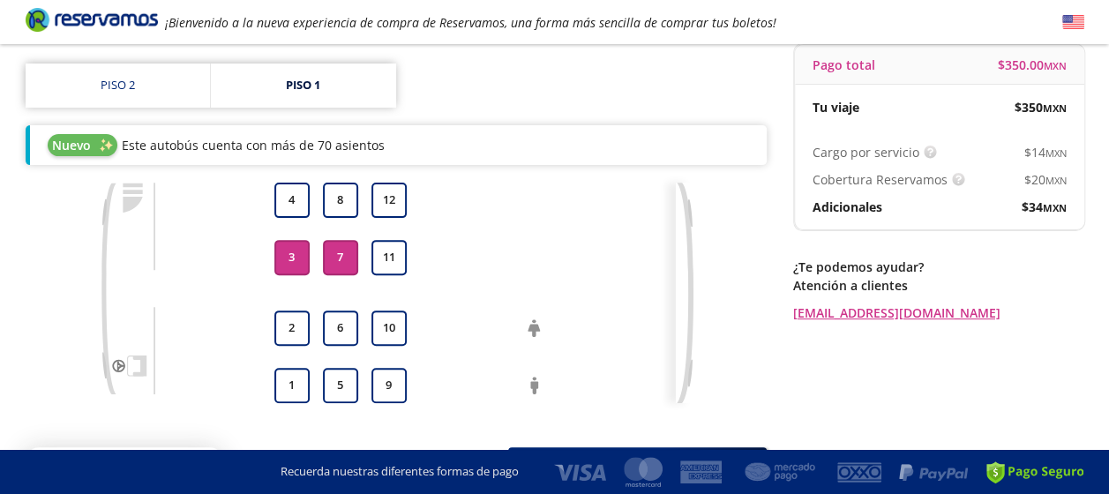
click at [302, 240] on button "3" at bounding box center [291, 257] width 35 height 35
click at [355, 256] on div "1 2 3 4 5 6 7 8 9 10 11 12" at bounding box center [426, 293] width 499 height 221
click at [342, 252] on button "7" at bounding box center [340, 257] width 35 height 35
click at [182, 94] on link "Piso 2" at bounding box center [118, 86] width 184 height 44
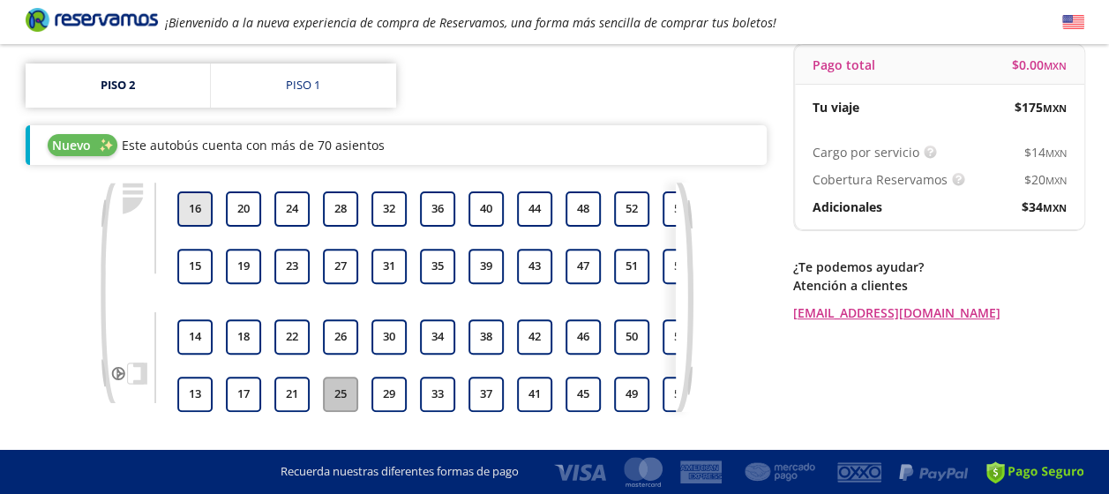
click at [196, 212] on button "16" at bounding box center [194, 208] width 35 height 35
click at [199, 258] on button "15" at bounding box center [194, 266] width 35 height 35
click at [196, 325] on button "14" at bounding box center [194, 336] width 35 height 35
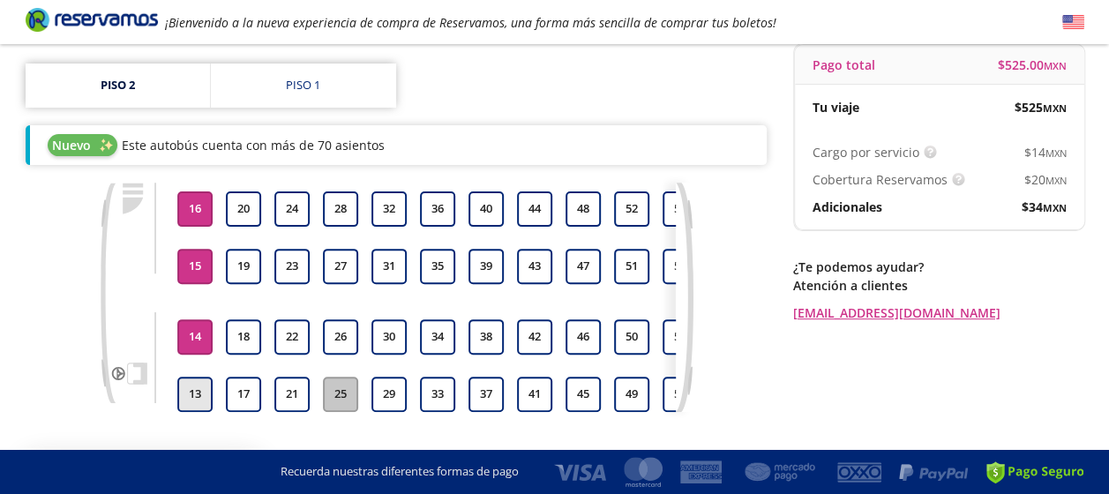
click at [200, 390] on button "13" at bounding box center [194, 394] width 35 height 35
click at [241, 208] on button "20" at bounding box center [243, 208] width 35 height 35
click at [241, 257] on button "19" at bounding box center [243, 266] width 35 height 35
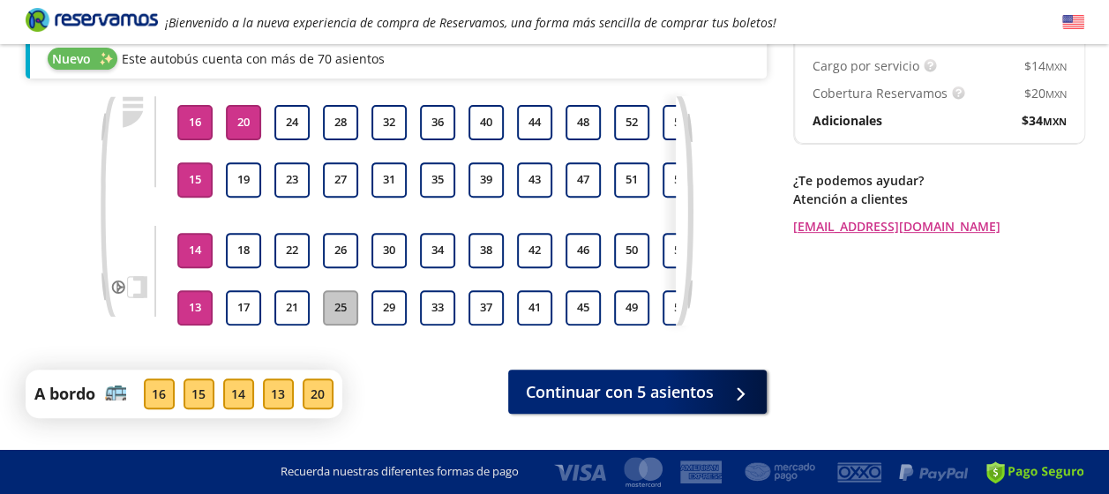
scroll to position [236, 0]
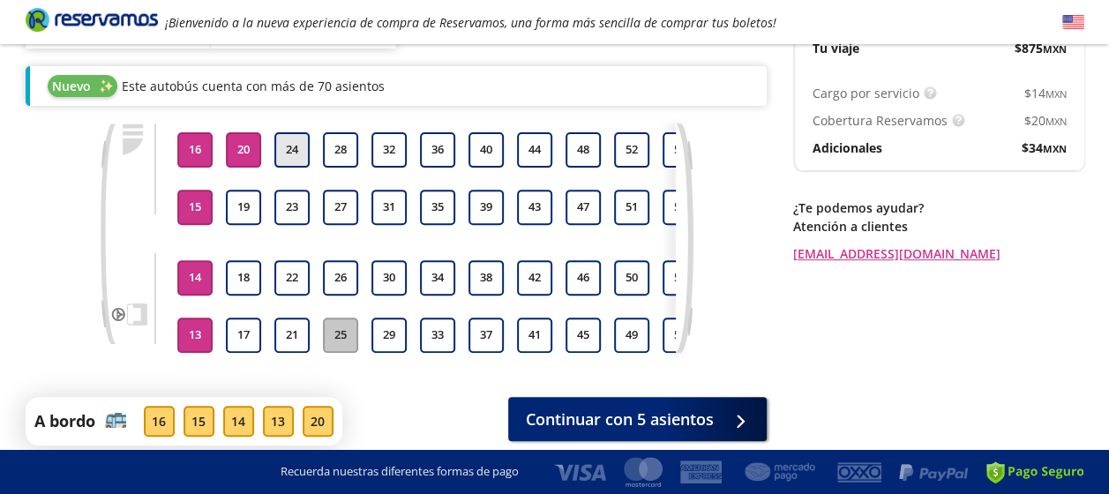
click at [291, 143] on button "24" at bounding box center [291, 149] width 35 height 35
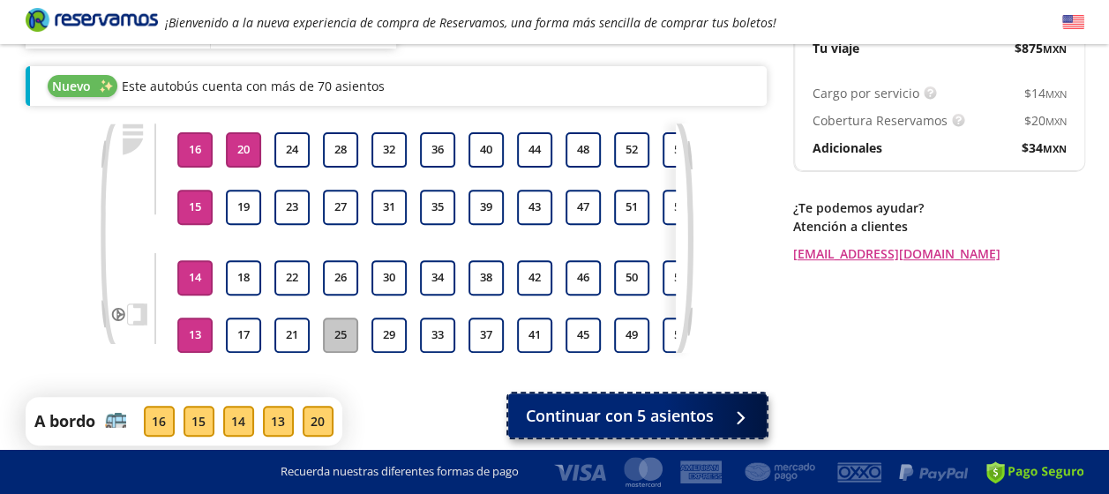
click at [619, 425] on span "Continuar con 5 asientos" at bounding box center [620, 416] width 188 height 24
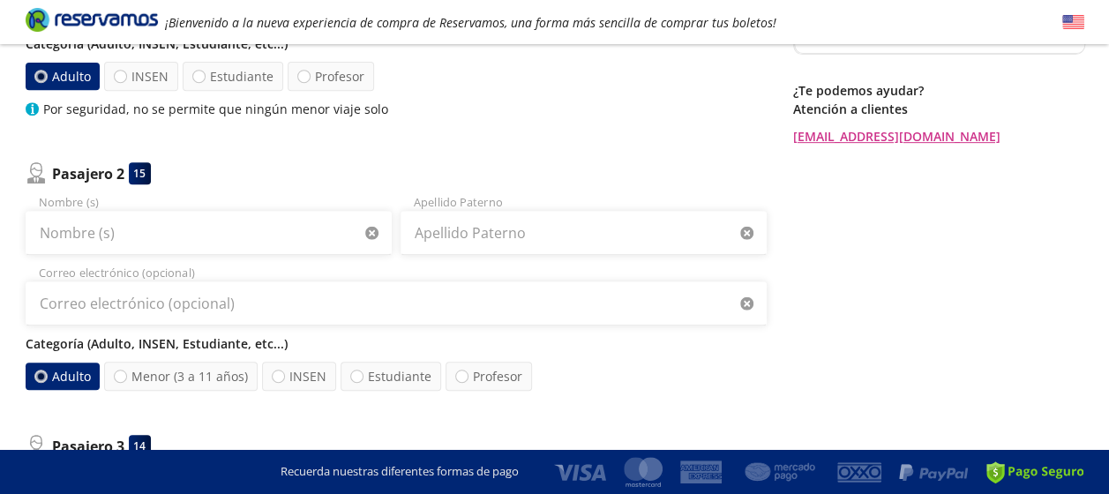
scroll to position [441, 0]
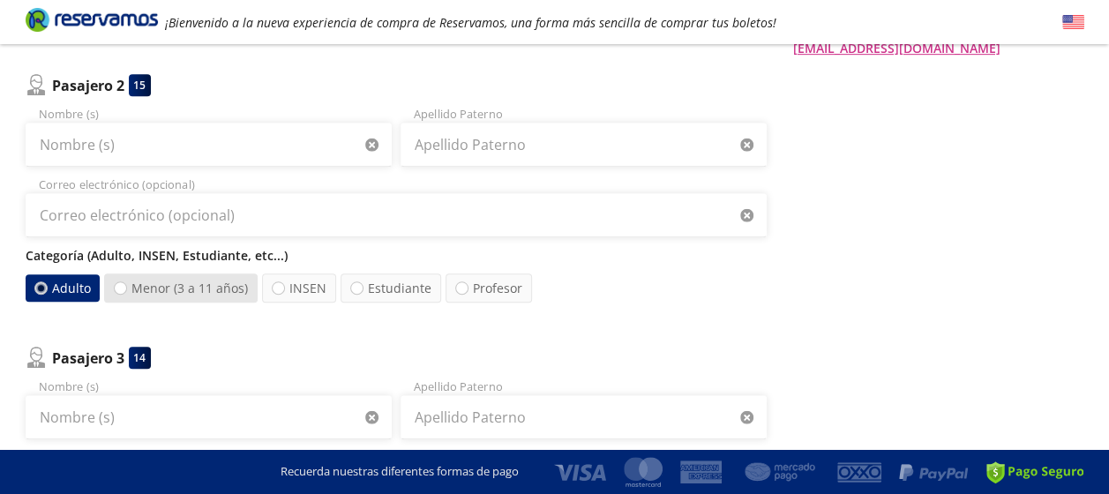
click at [207, 294] on label "Menor (3 a 11 años)" at bounding box center [180, 287] width 153 height 29
click at [126, 294] on input "Menor (3 a 11 años)" at bounding box center [120, 287] width 11 height 11
radio input "true"
radio input "false"
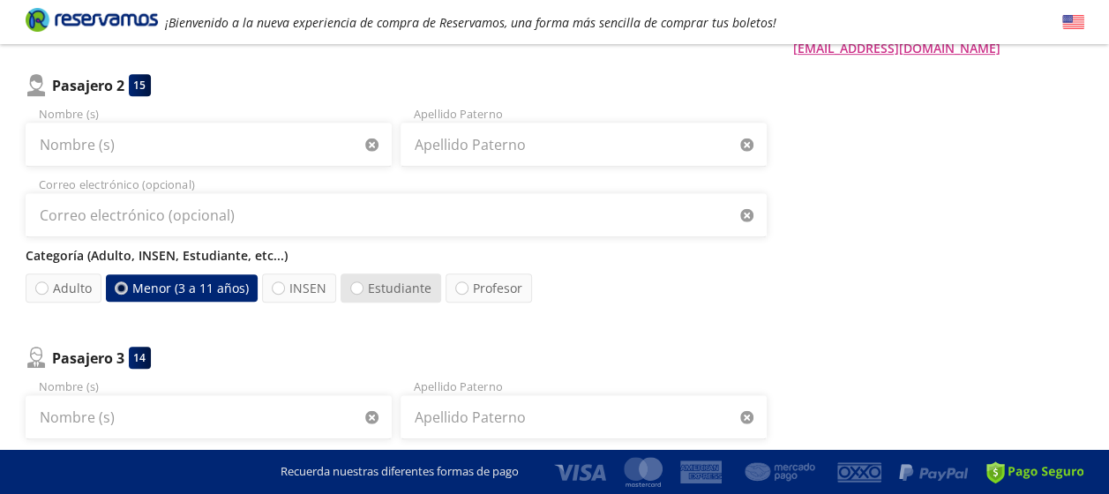
click at [377, 292] on label "Estudiante" at bounding box center [390, 287] width 101 height 29
click at [363, 292] on input "Estudiante" at bounding box center [356, 287] width 11 height 11
radio input "true"
radio input "false"
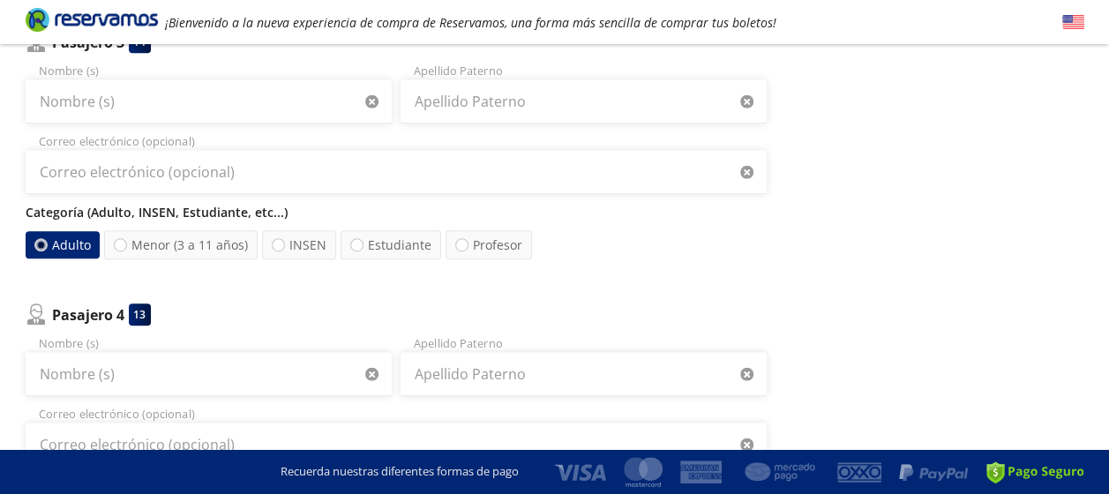
scroll to position [794, 0]
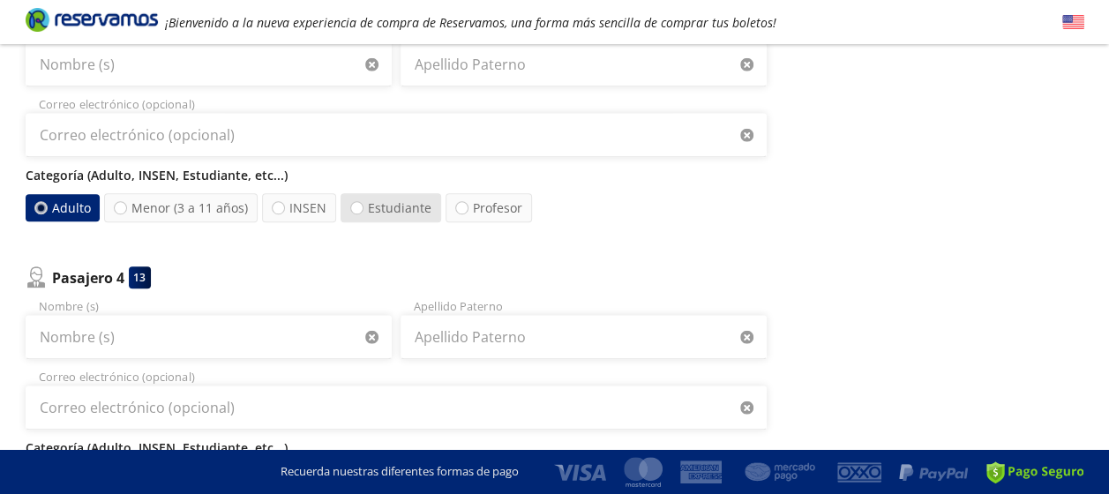
click at [386, 212] on label "Estudiante" at bounding box center [390, 207] width 101 height 29
click at [363, 212] on input "Estudiante" at bounding box center [356, 207] width 11 height 11
radio input "true"
radio input "false"
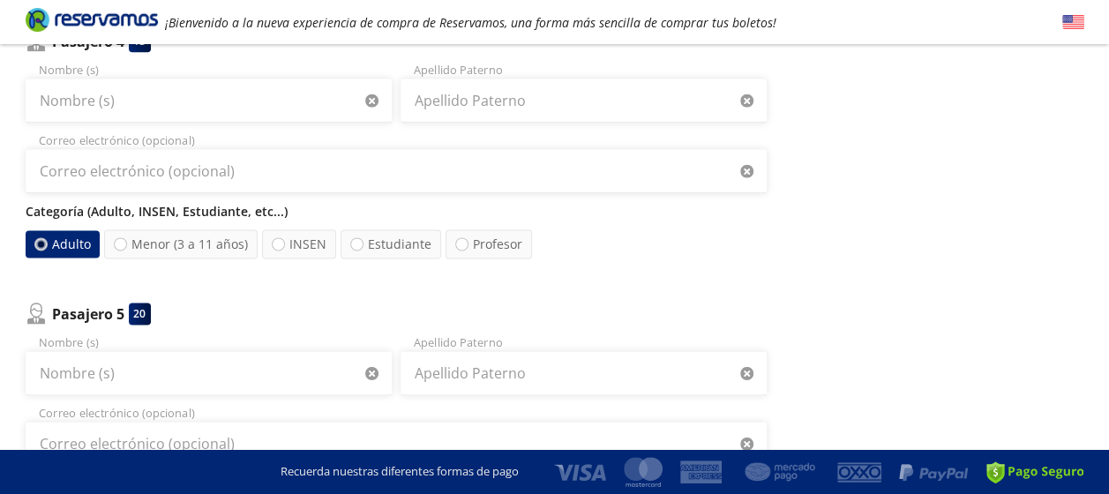
scroll to position [1058, 0]
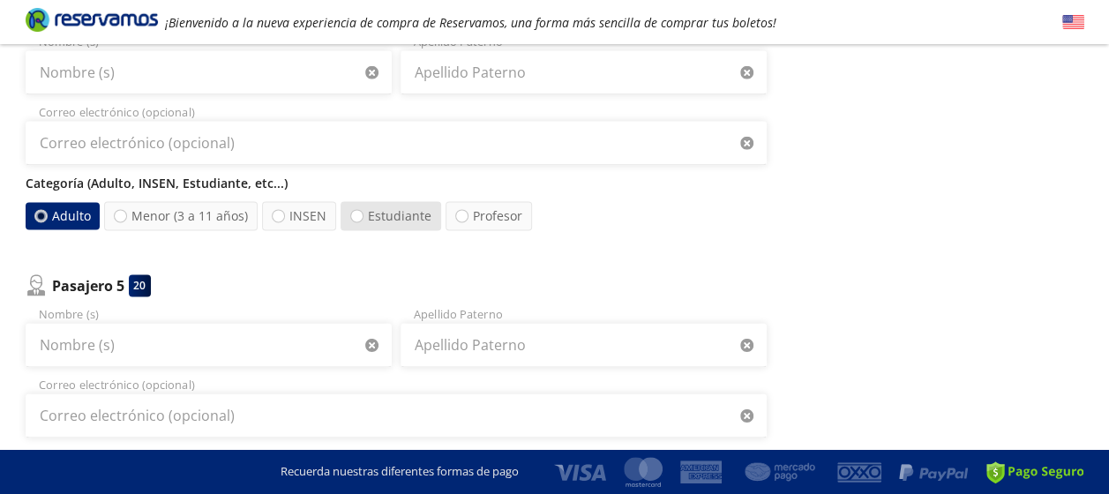
click at [390, 222] on label "Estudiante" at bounding box center [390, 215] width 101 height 29
click at [363, 221] on input "Estudiante" at bounding box center [356, 215] width 11 height 11
radio input "true"
radio input "false"
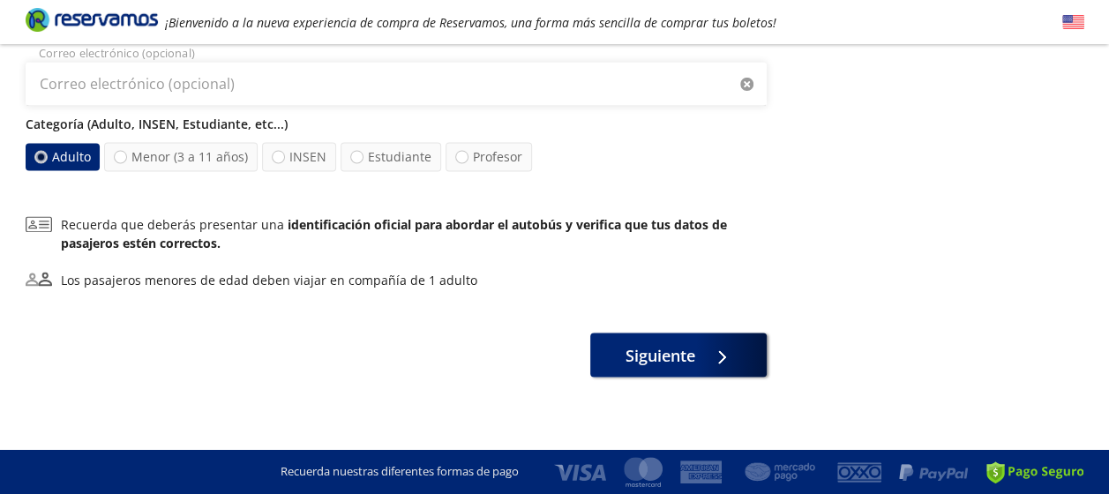
scroll to position [1394, 0]
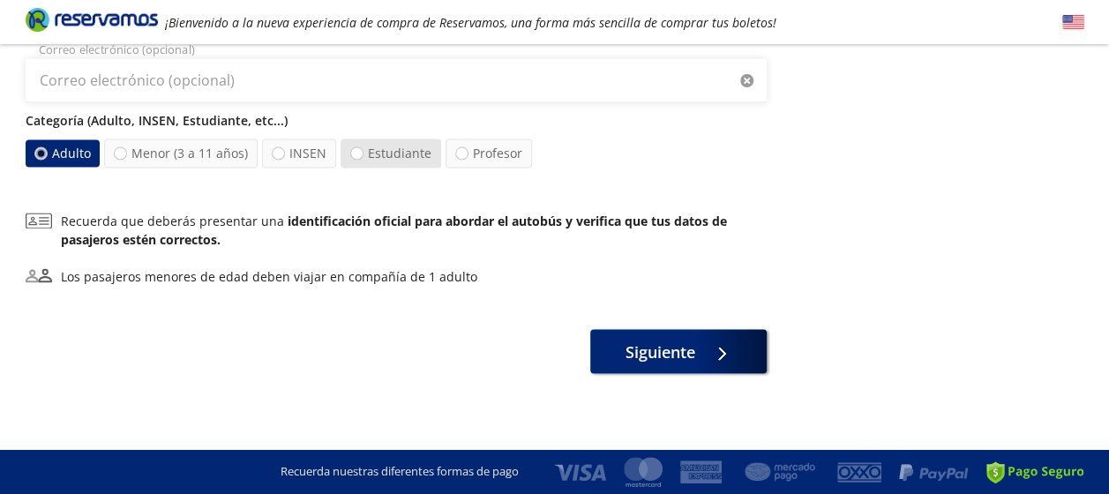
click at [386, 155] on label "Estudiante" at bounding box center [390, 152] width 101 height 29
click at [363, 155] on input "Estudiante" at bounding box center [356, 152] width 11 height 11
radio input "true"
radio input "false"
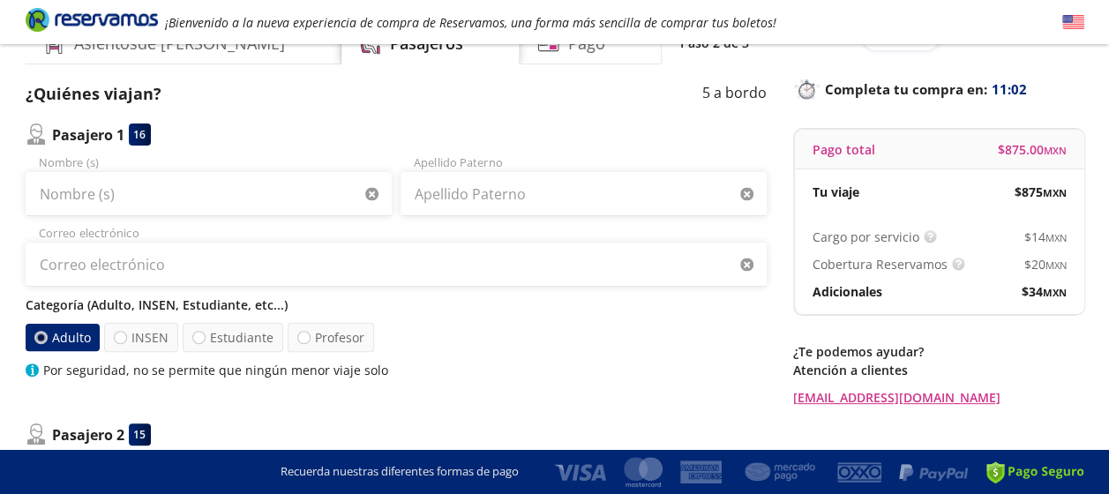
scroll to position [88, 0]
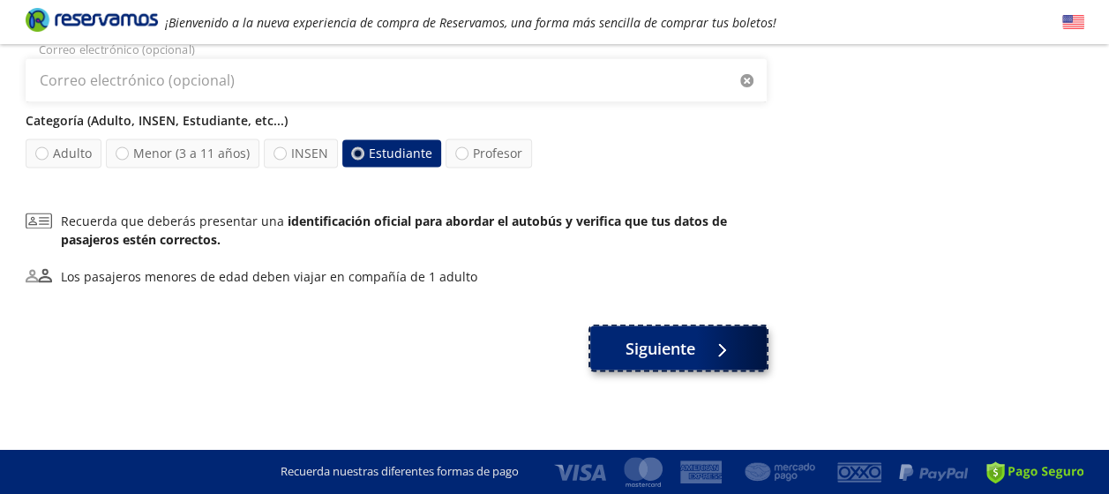
click at [723, 337] on div at bounding box center [717, 348] width 26 height 22
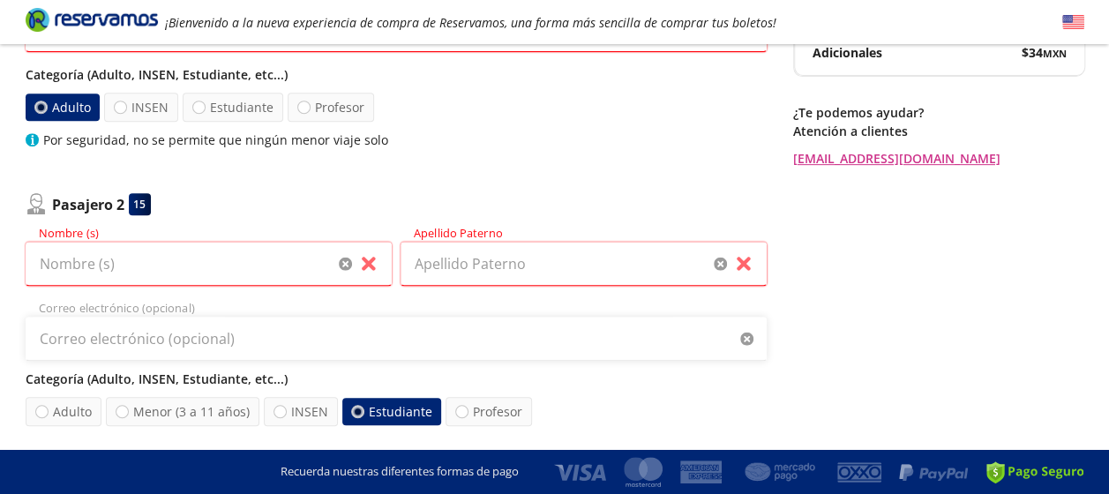
scroll to position [154, 0]
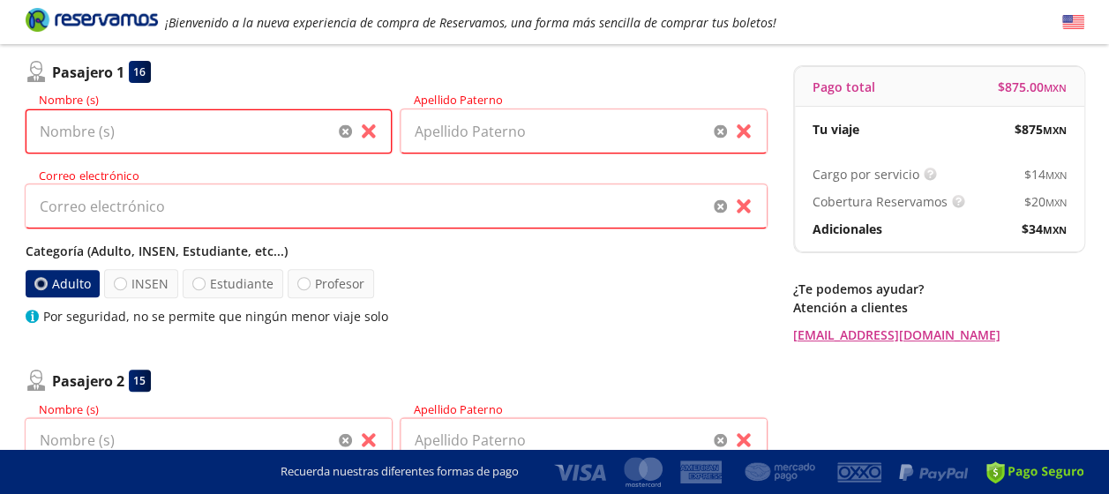
drag, startPoint x: 226, startPoint y: 132, endPoint x: 242, endPoint y: 136, distance: 16.3
click at [226, 132] on input "Nombre (s)" at bounding box center [209, 131] width 366 height 44
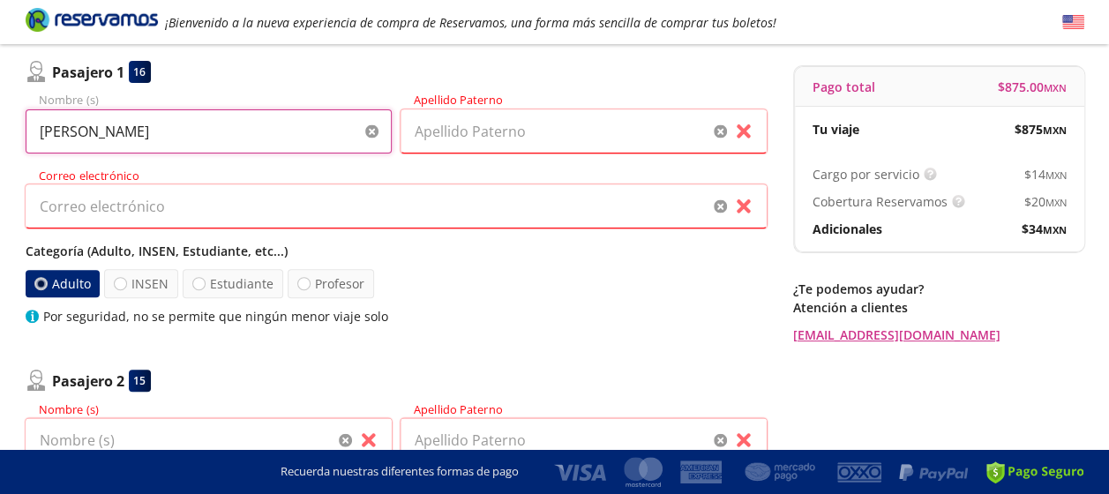
type input "na"
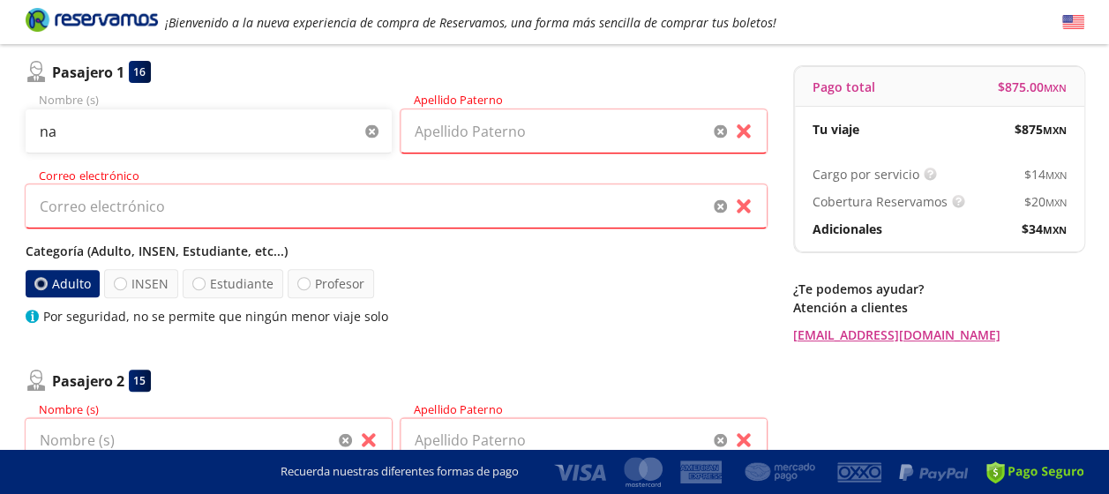
click at [371, 136] on icon "button" at bounding box center [371, 131] width 13 height 13
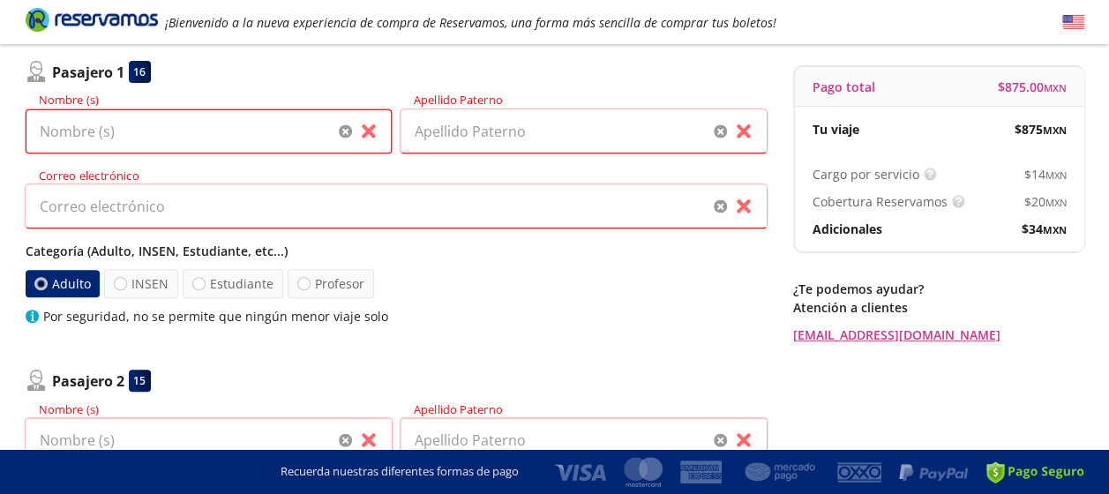
click at [262, 135] on input "Nombre (s)" at bounding box center [209, 131] width 366 height 44
type input "n"
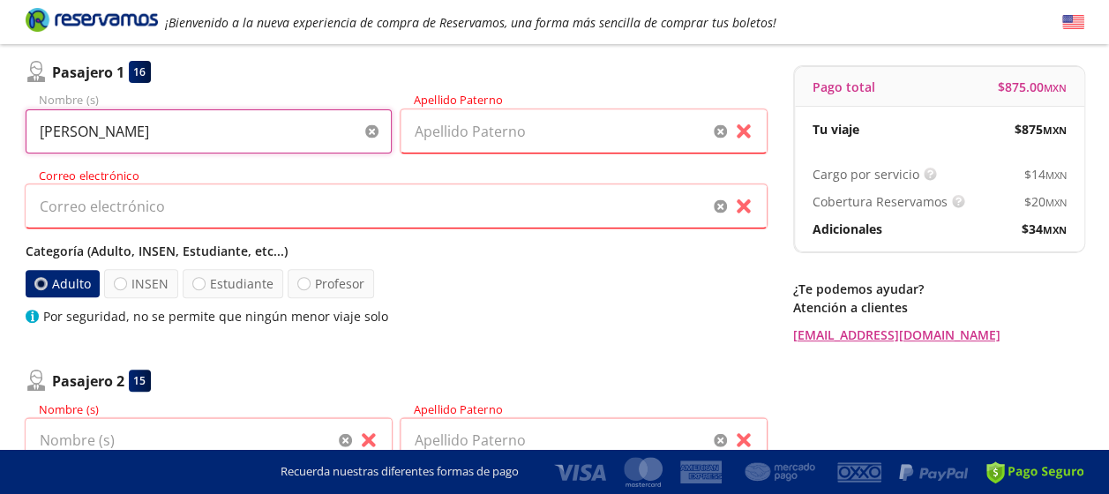
type input "sandro"
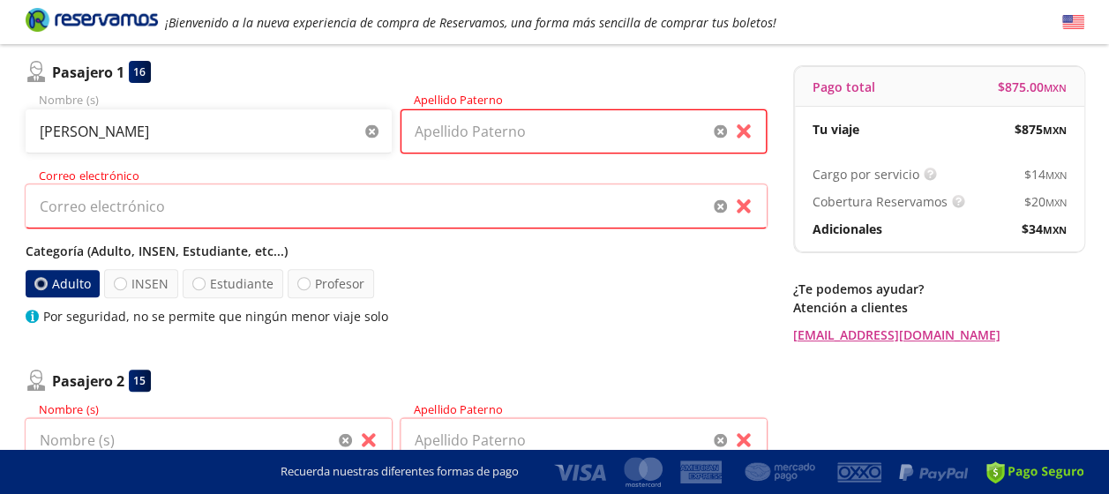
click at [521, 136] on input "Apellido Paterno" at bounding box center [583, 131] width 366 height 44
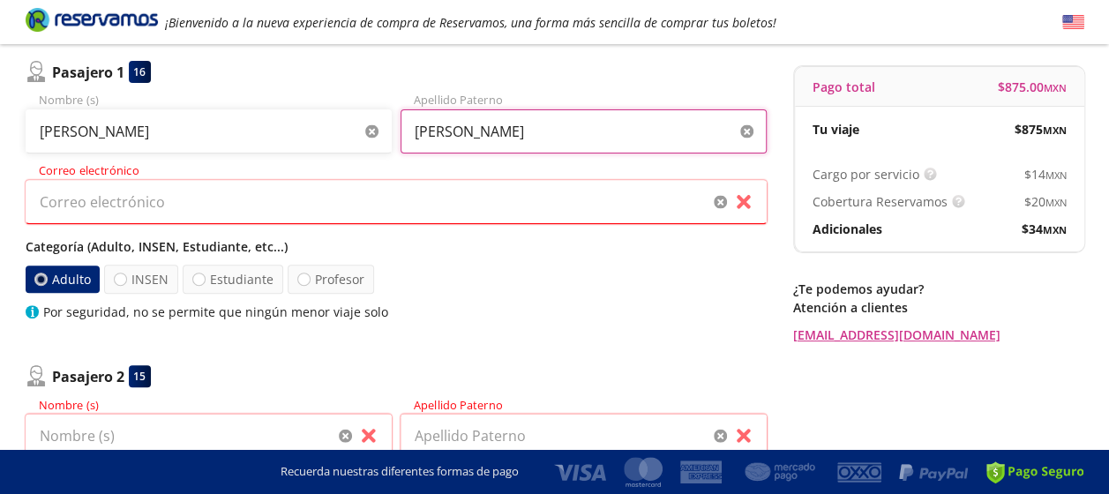
type input "rodriguez"
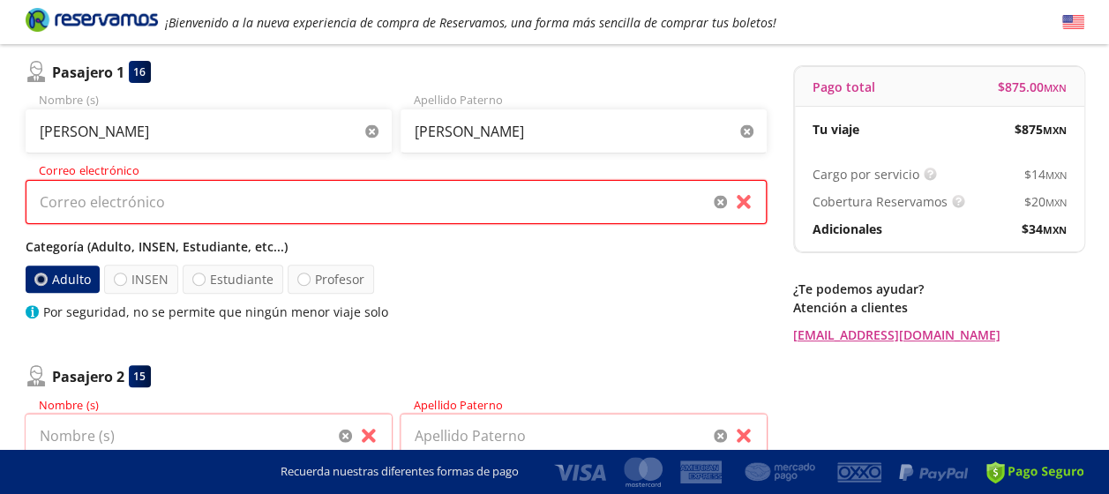
click at [326, 213] on input "Correo electrónico" at bounding box center [396, 202] width 741 height 44
type input "melchoralannis12@gmail.com"
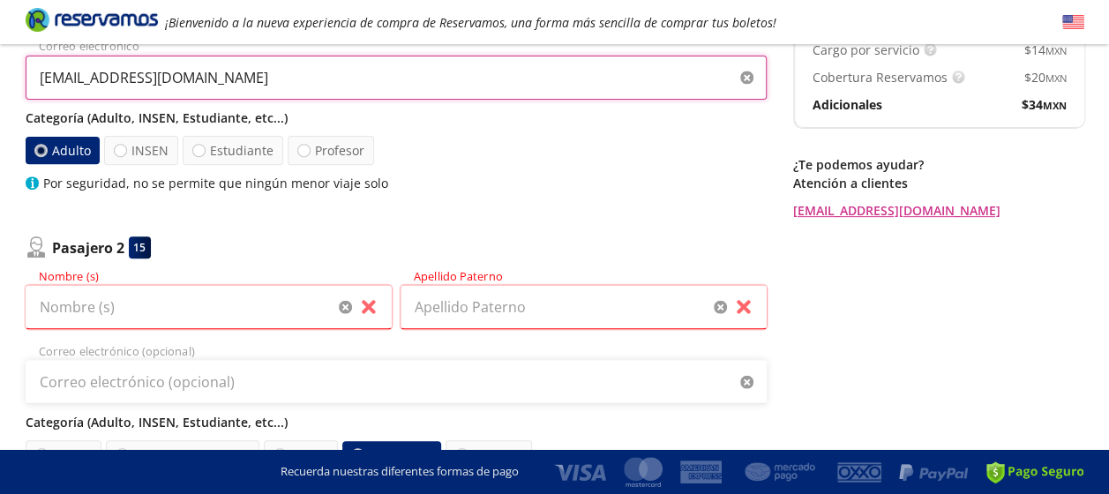
scroll to position [331, 0]
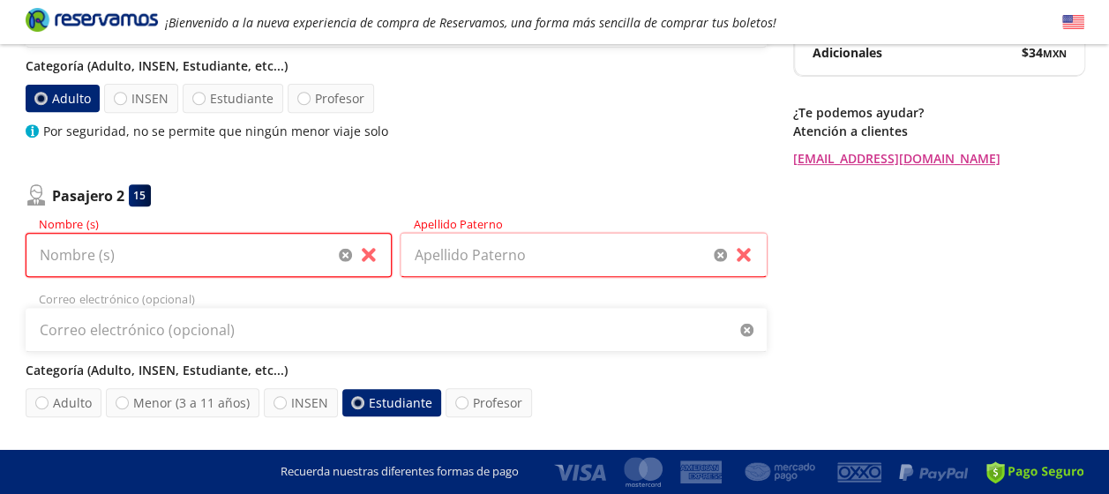
click at [312, 263] on input "Nombre (s)" at bounding box center [209, 255] width 366 height 44
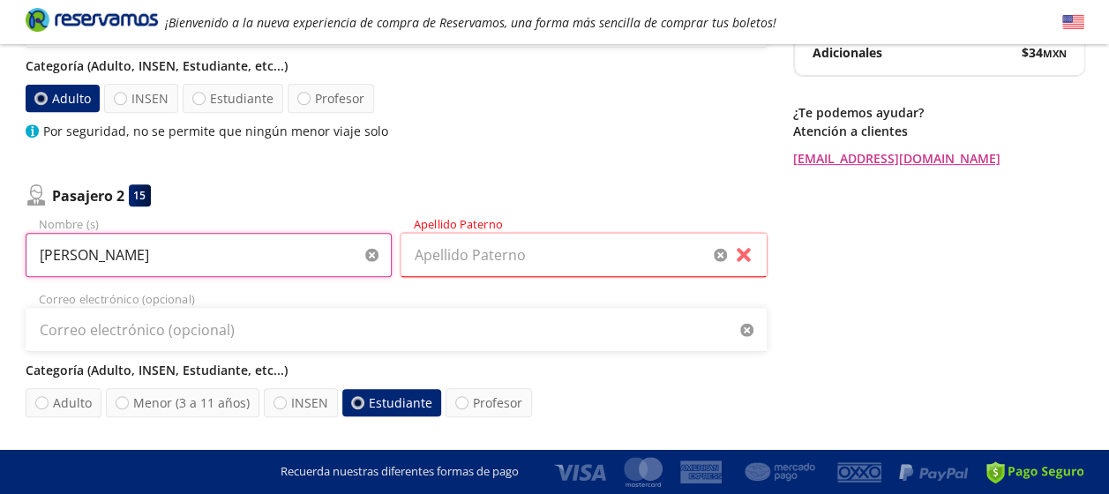
type input "ayari"
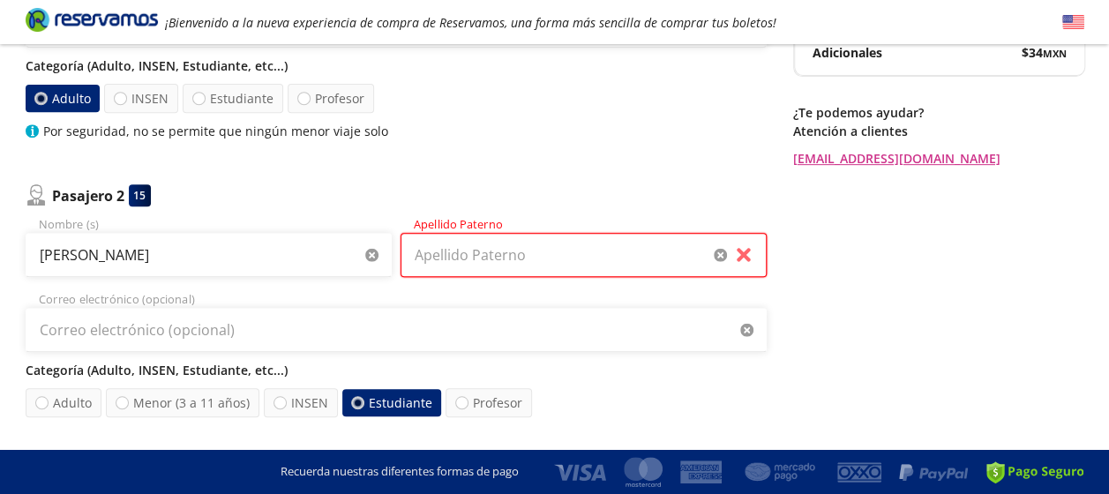
click at [446, 258] on input "Apellido Paterno" at bounding box center [583, 255] width 366 height 44
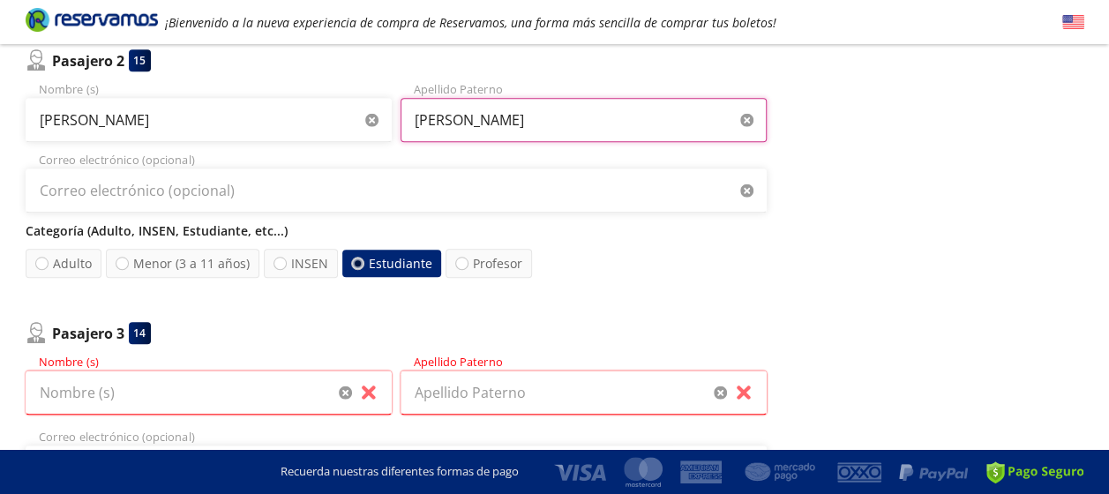
scroll to position [507, 0]
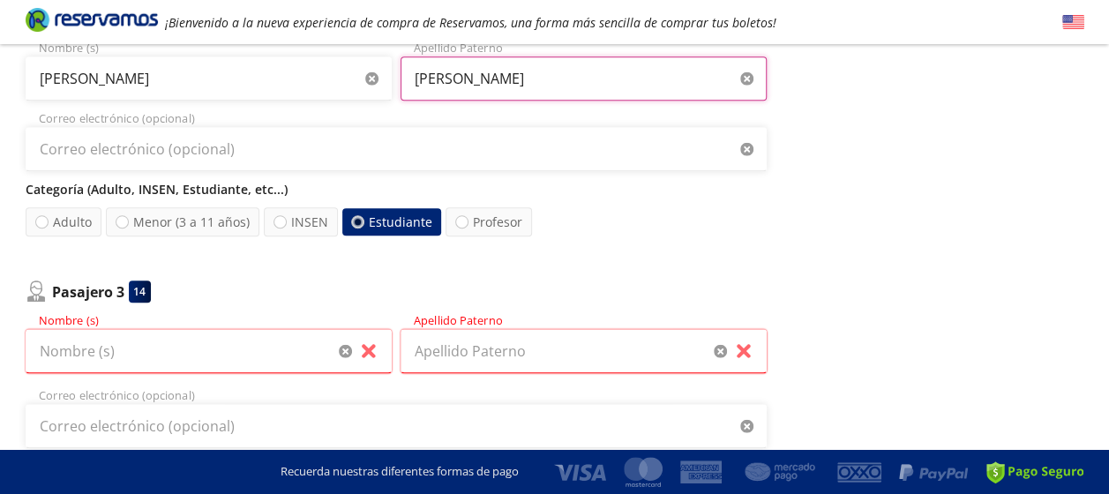
type input "espindola"
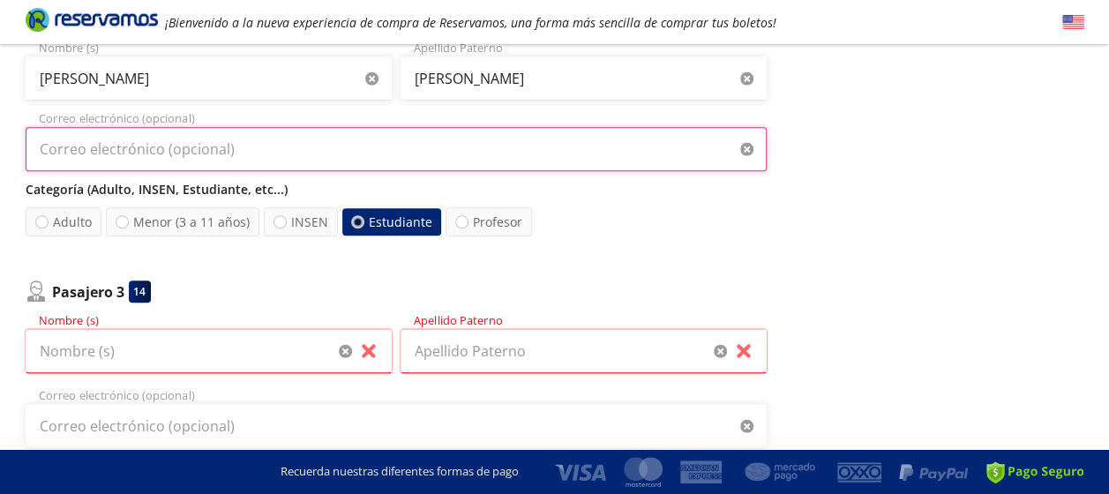
click at [495, 138] on input "Correo electrónico (opcional)" at bounding box center [396, 149] width 741 height 44
type input "melchoralannis12@gmail.com"
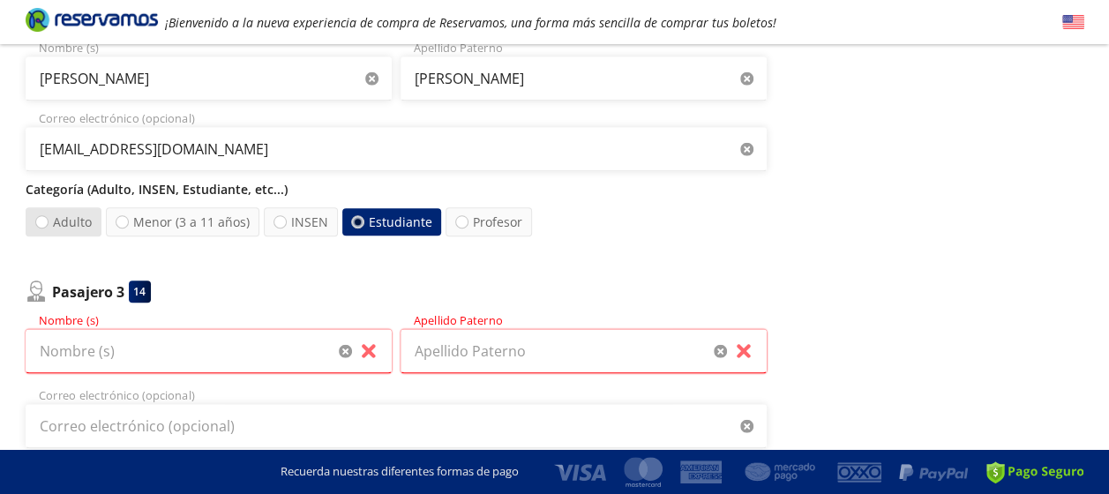
click at [75, 222] on label "Adulto" at bounding box center [64, 221] width 76 height 29
click at [48, 222] on input "Adulto" at bounding box center [41, 221] width 11 height 11
radio input "true"
radio input "false"
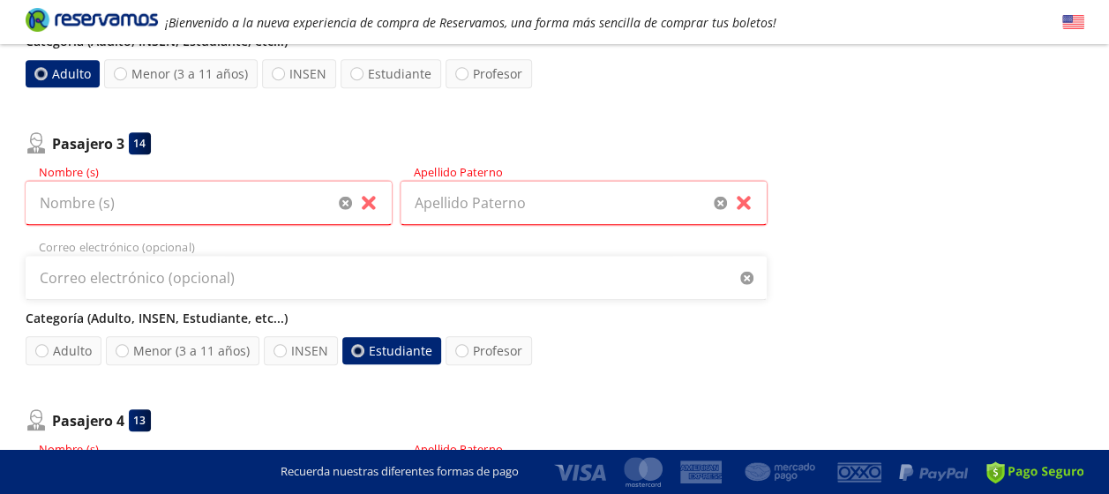
scroll to position [684, 0]
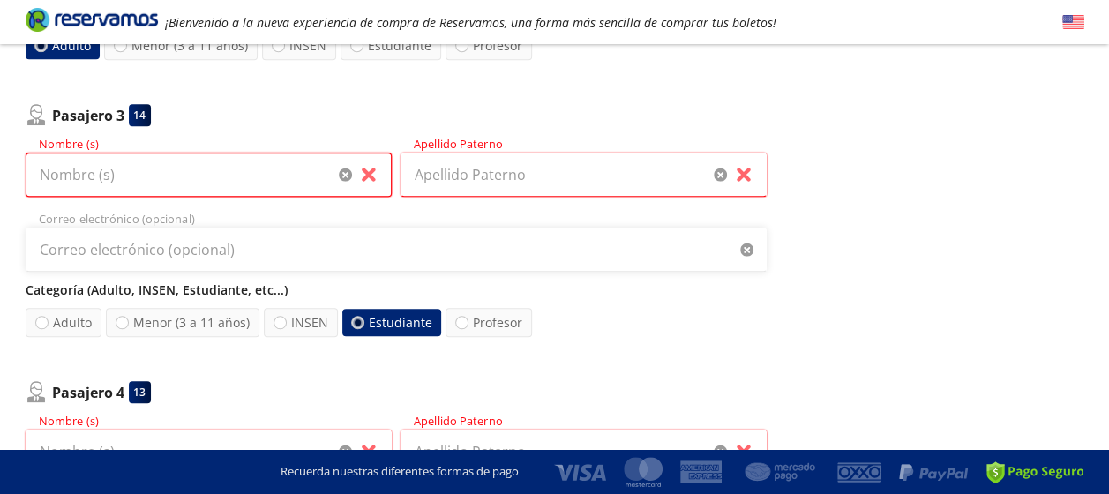
click at [218, 162] on input "Nombre (s)" at bounding box center [209, 175] width 366 height 44
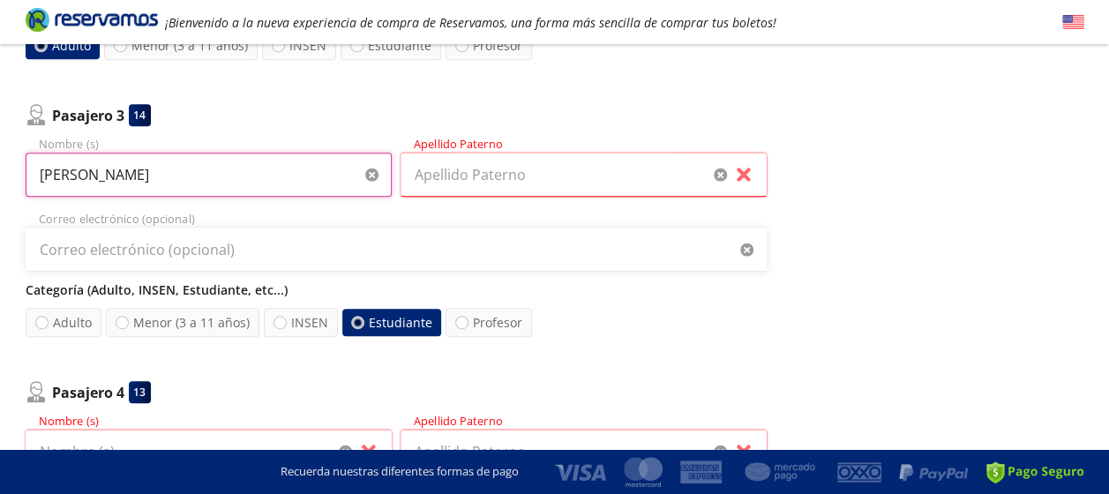
type input "luis"
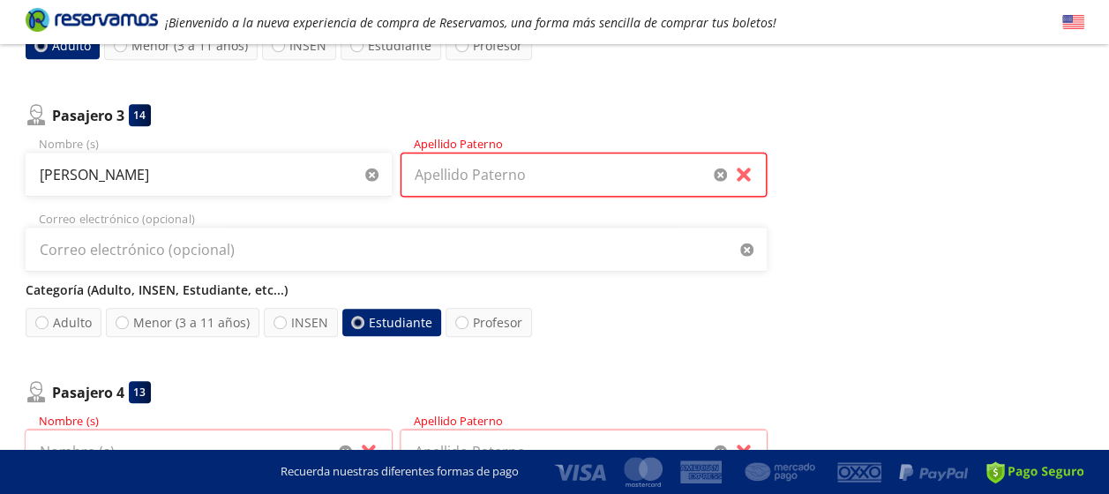
click at [492, 167] on input "Apellido Paterno" at bounding box center [583, 175] width 366 height 44
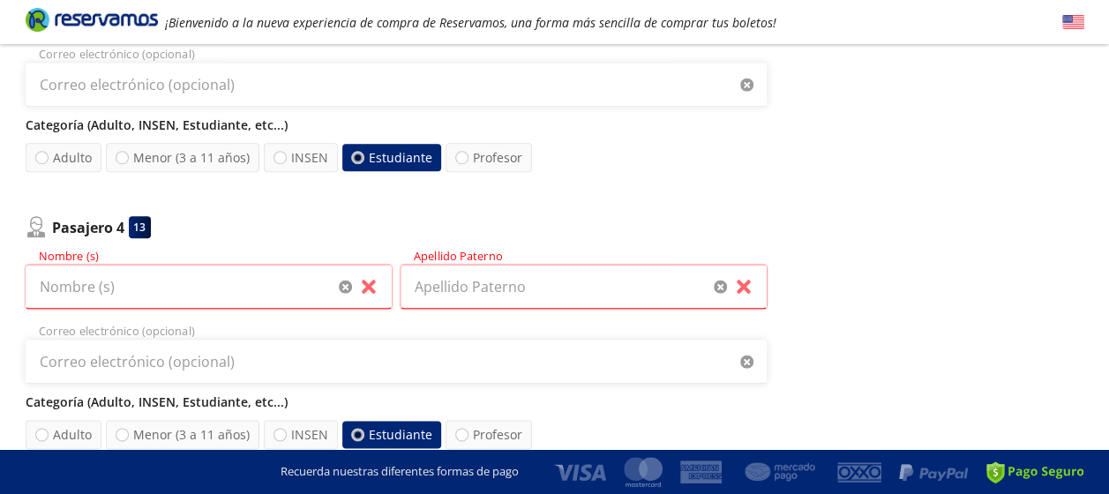
scroll to position [860, 0]
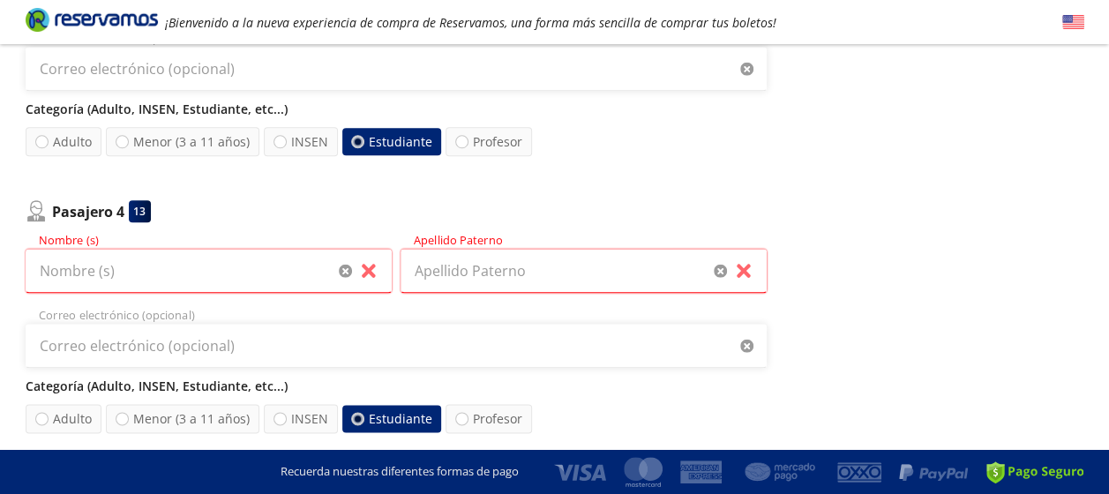
type input "melchor"
click at [147, 271] on input "Nombre (s)" at bounding box center [209, 271] width 366 height 44
type input "lia"
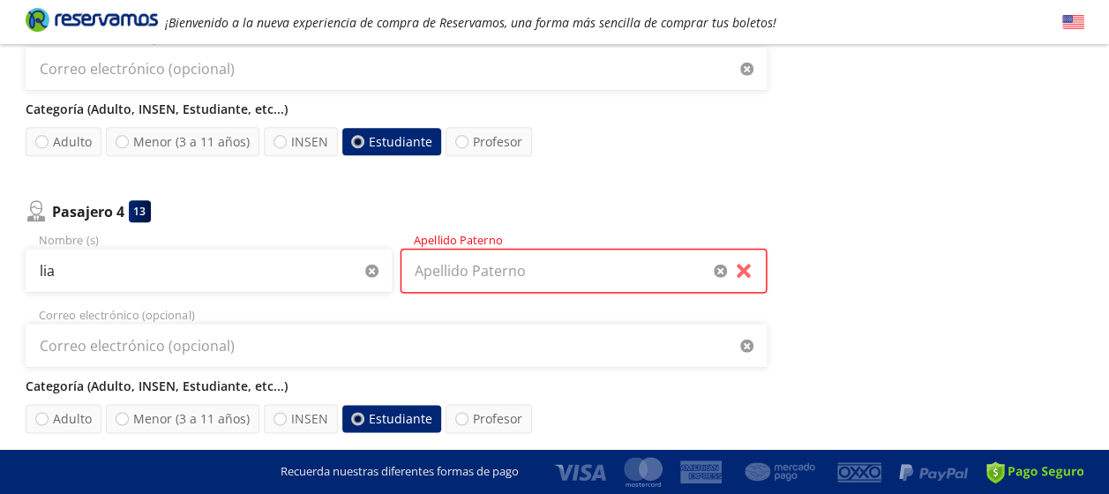
click at [450, 266] on input "Apellido Paterno" at bounding box center [583, 271] width 366 height 44
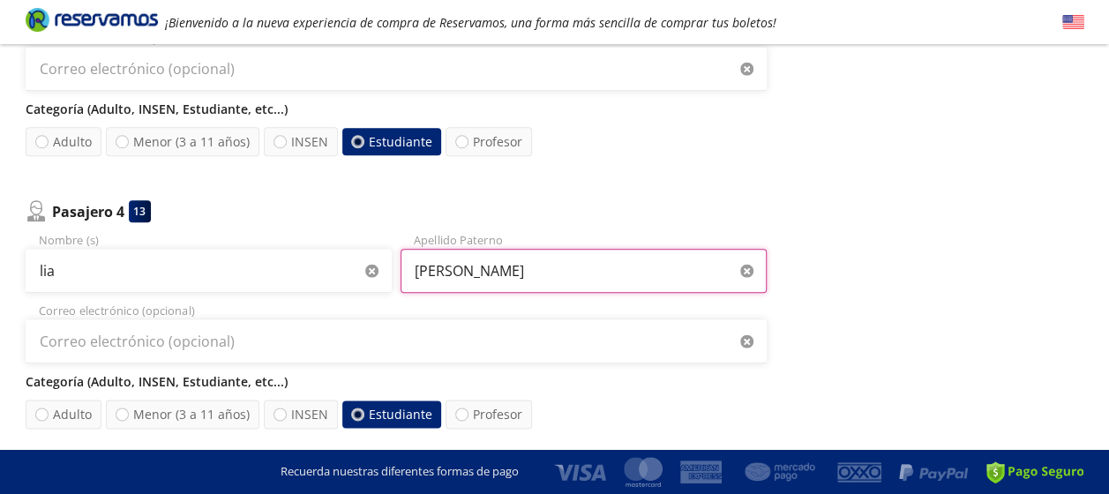
type input "melchor"
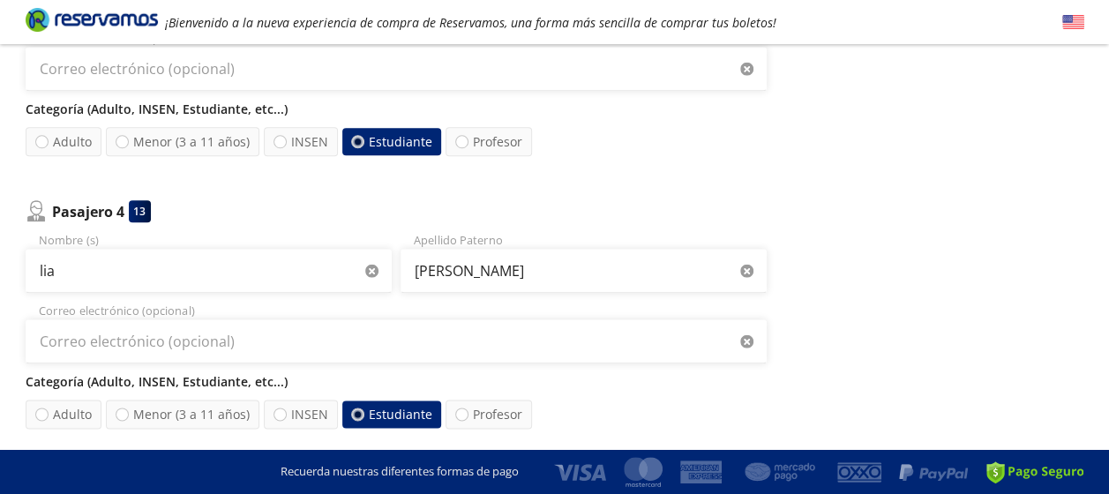
click at [583, 193] on div "Pasajero 1 16 sandro Nombre (s) rodriguez Apellido Paterno melchoralannis12@gma…" at bounding box center [396, 30] width 741 height 1350
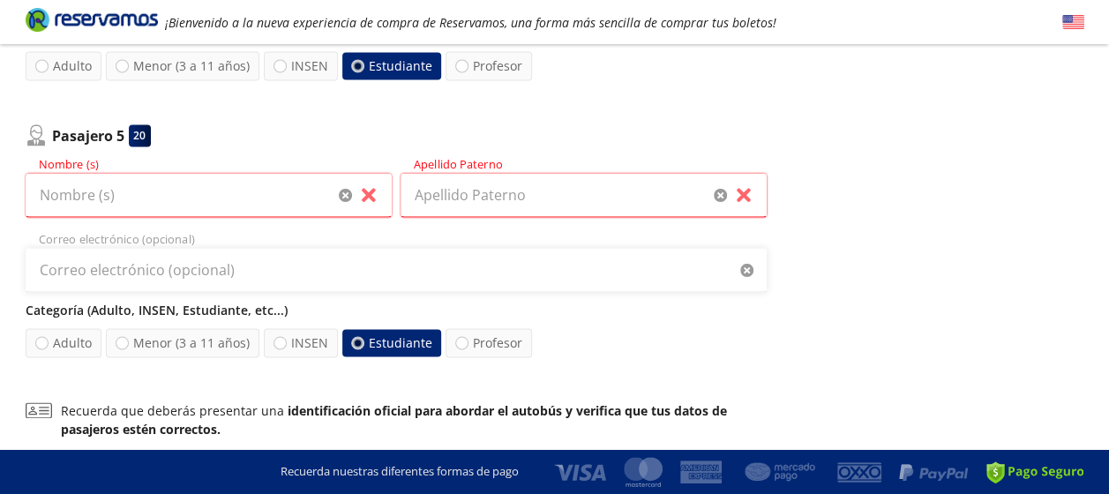
scroll to position [1213, 0]
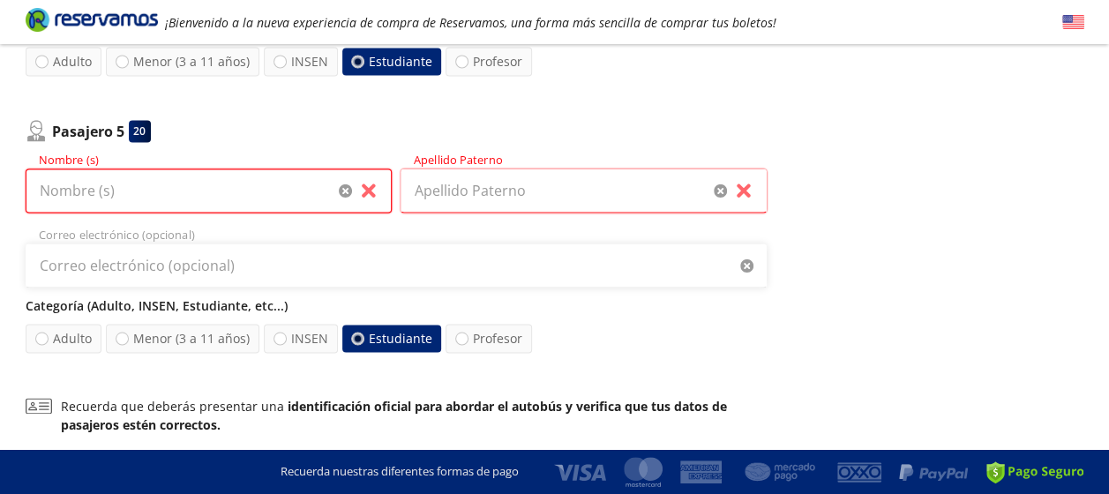
click at [235, 194] on input "Nombre (s)" at bounding box center [209, 190] width 366 height 44
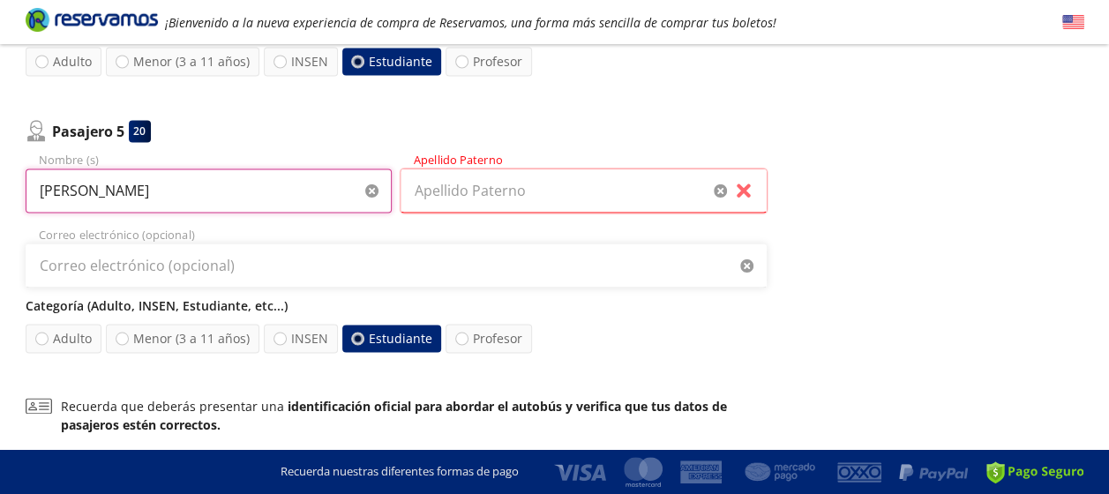
type input "lupe"
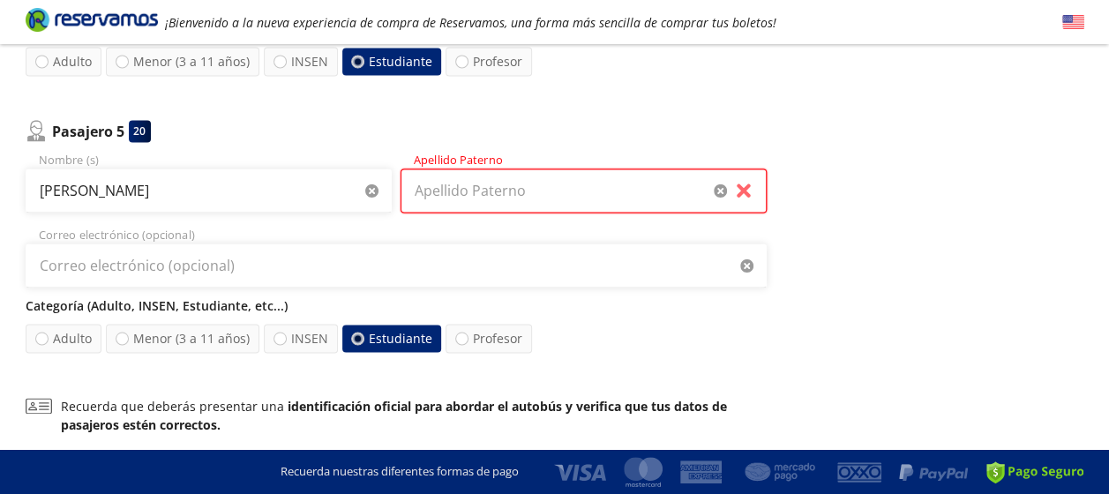
click at [457, 180] on input "Apellido Paterno" at bounding box center [583, 190] width 366 height 44
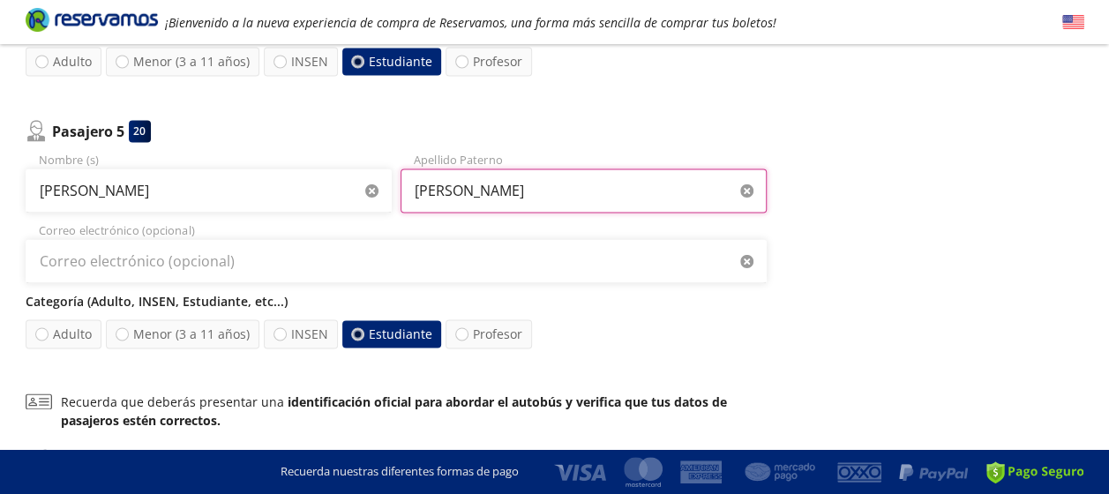
click at [637, 194] on input "mel" at bounding box center [583, 190] width 366 height 44
click at [637, 194] on input "melchor" at bounding box center [583, 190] width 366 height 44
type input "melchor"
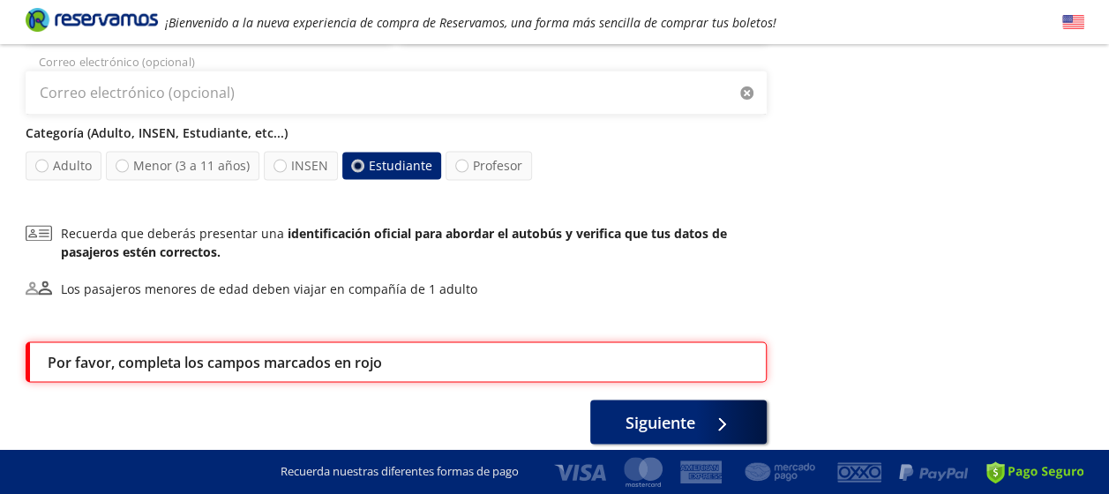
scroll to position [1389, 0]
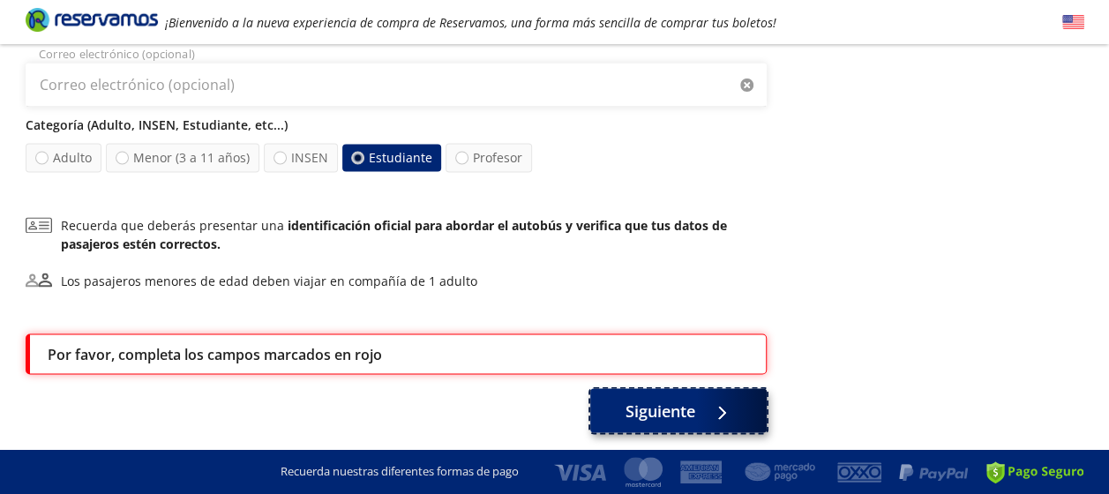
click at [640, 402] on span "Siguiente" at bounding box center [660, 411] width 70 height 24
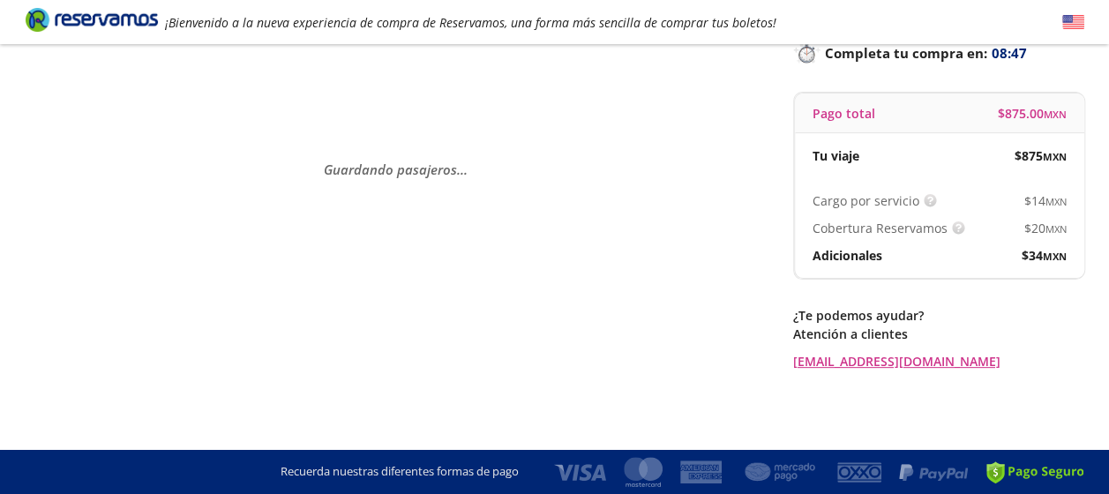
scroll to position [0, 0]
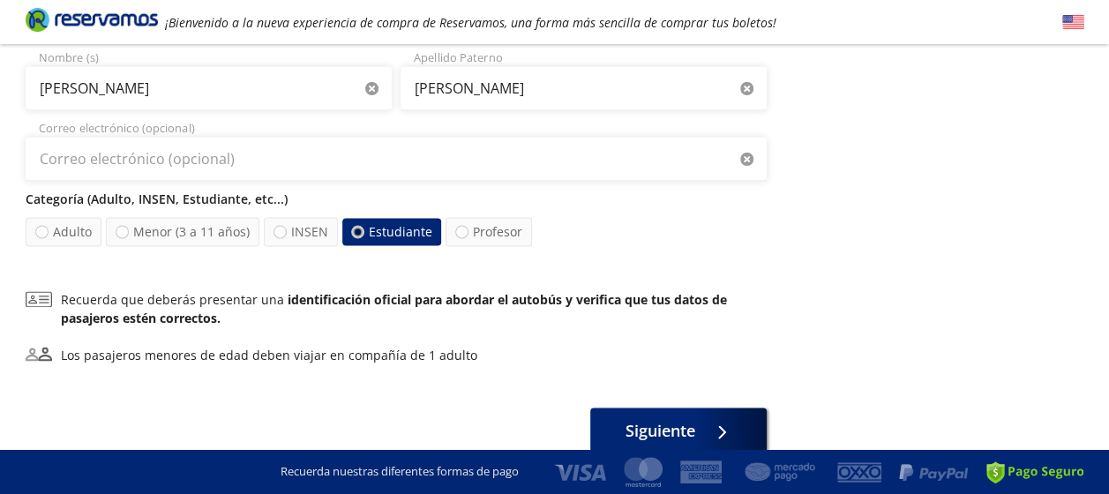
scroll to position [1394, 0]
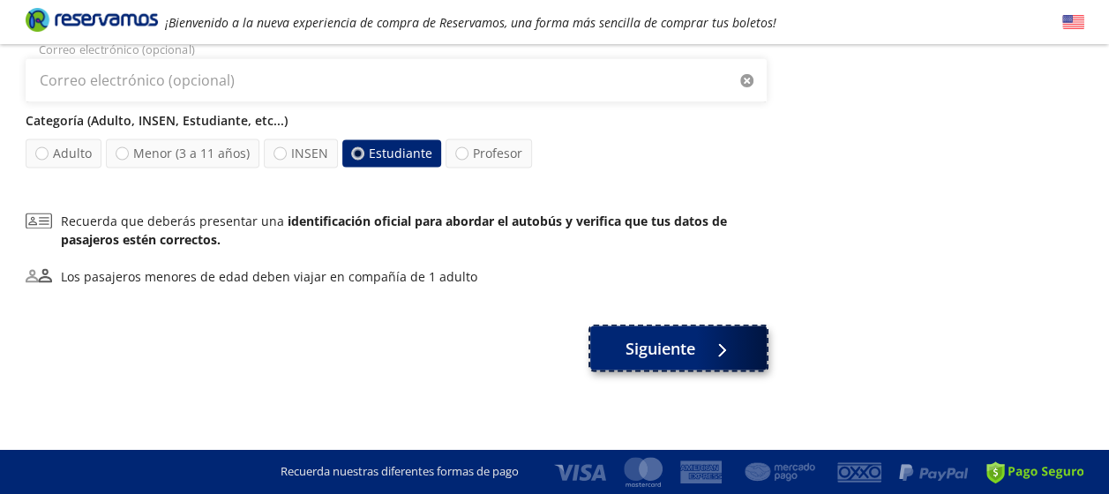
click at [687, 353] on span "Siguiente" at bounding box center [660, 348] width 70 height 24
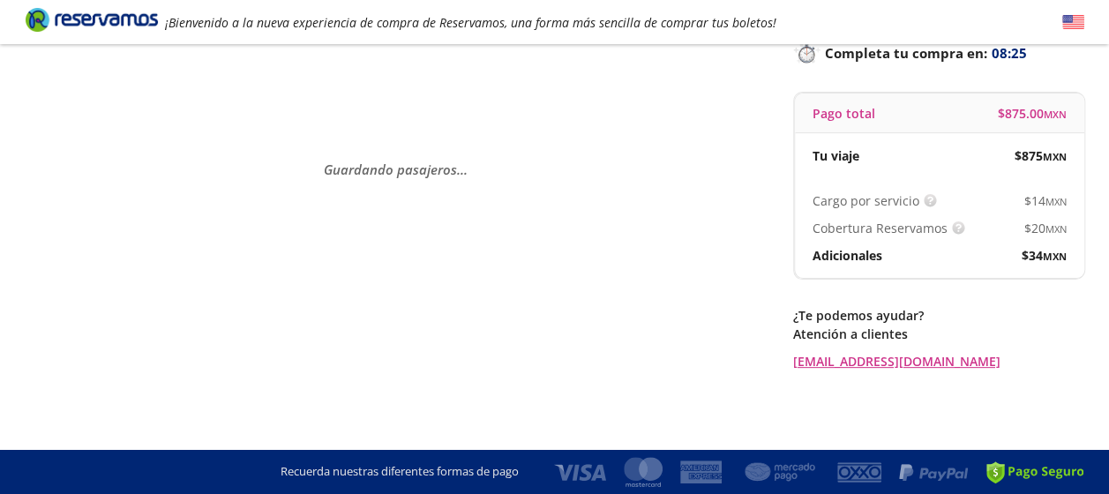
scroll to position [0, 0]
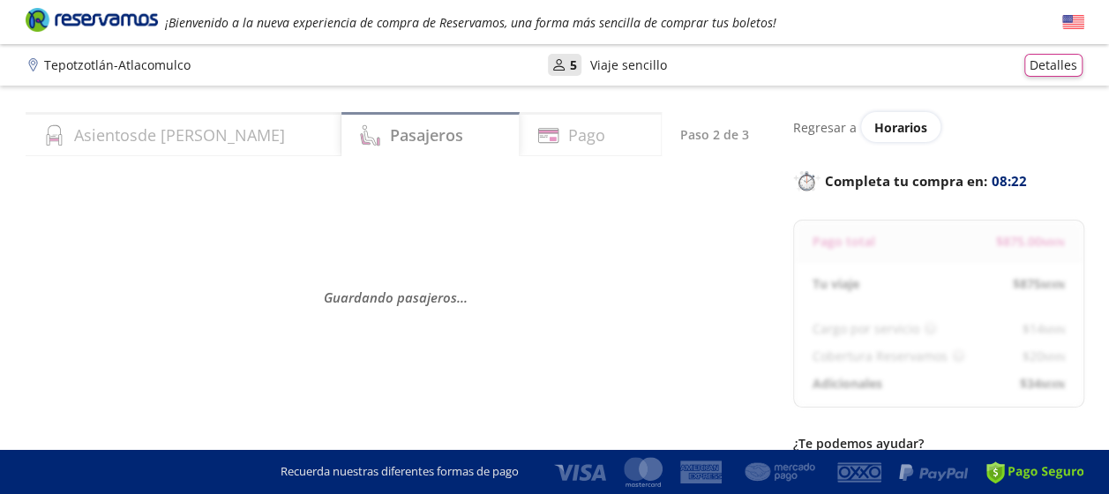
click at [584, 151] on div "Pago" at bounding box center [591, 134] width 142 height 44
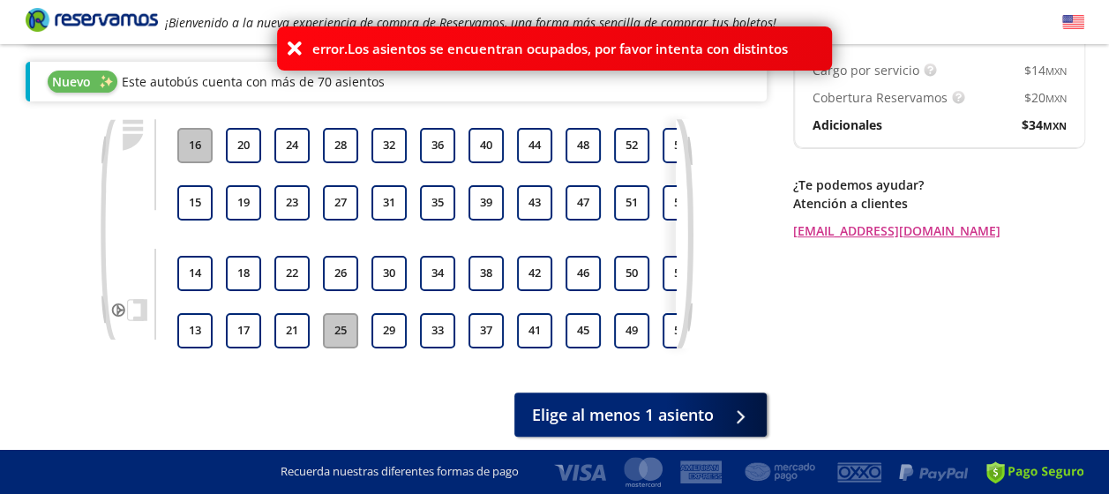
scroll to position [231, 0]
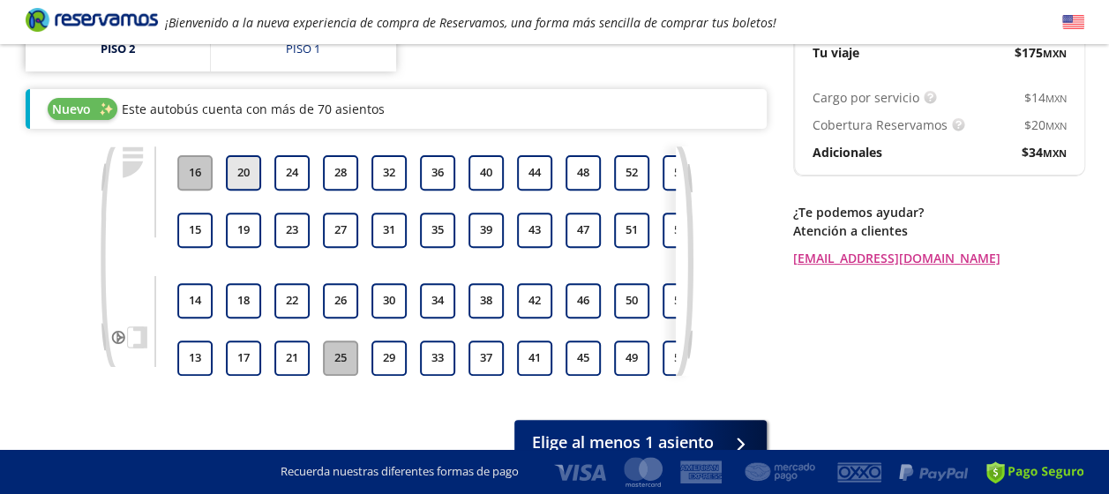
click at [251, 157] on button "20" at bounding box center [243, 172] width 35 height 35
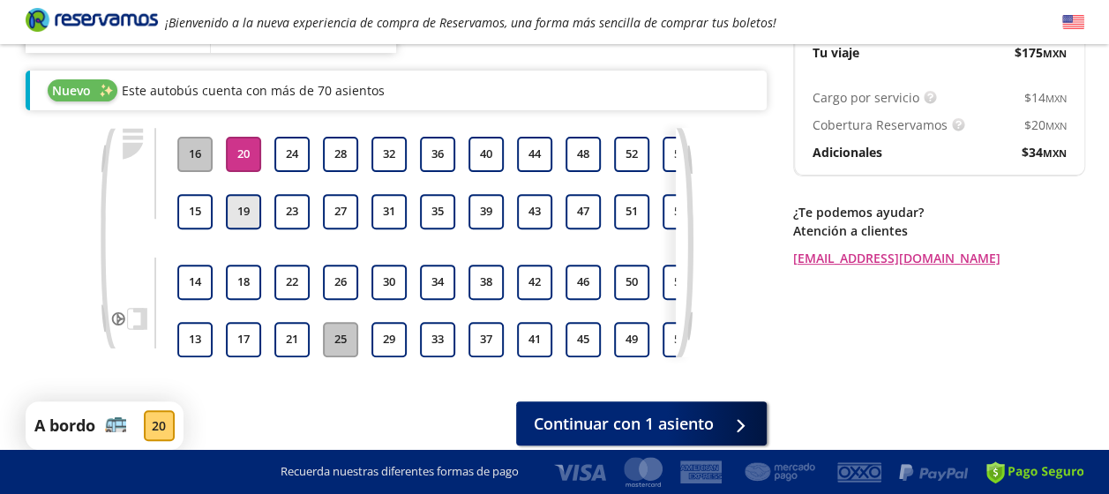
click at [247, 208] on button "19" at bounding box center [243, 211] width 35 height 35
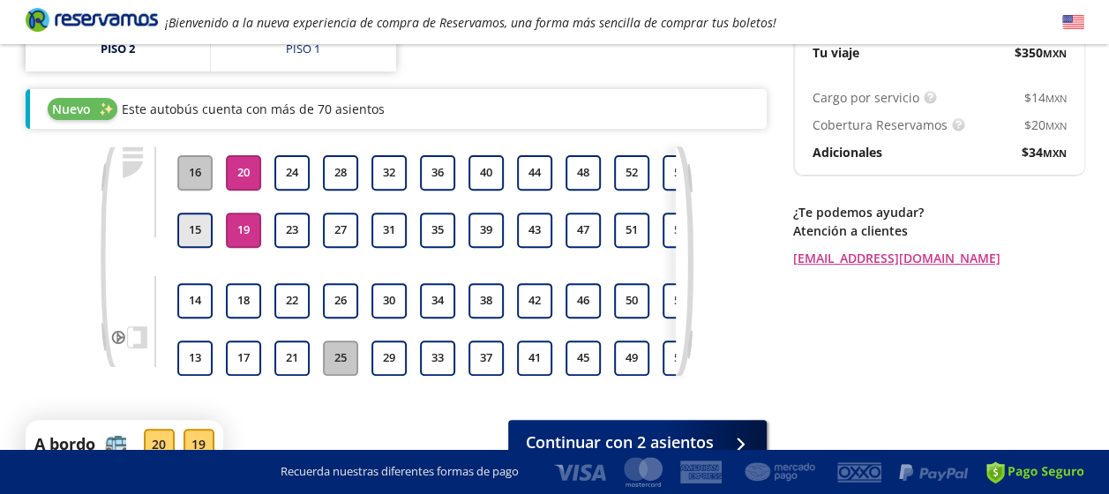
click at [196, 213] on button "15" at bounding box center [194, 230] width 35 height 35
click at [185, 283] on button "14" at bounding box center [194, 300] width 35 height 35
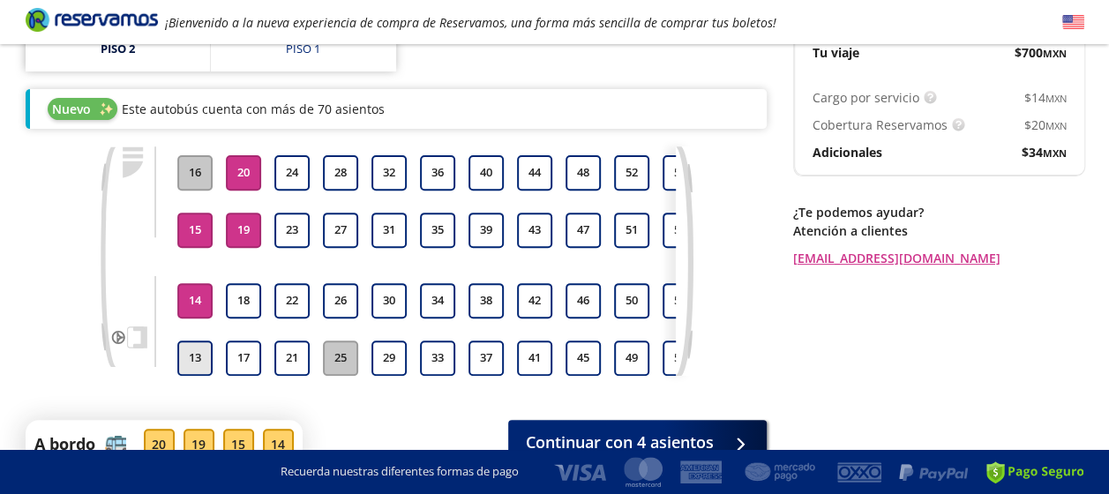
click at [194, 340] on button "13" at bounding box center [194, 357] width 35 height 35
click at [248, 340] on button "17" at bounding box center [243, 357] width 35 height 35
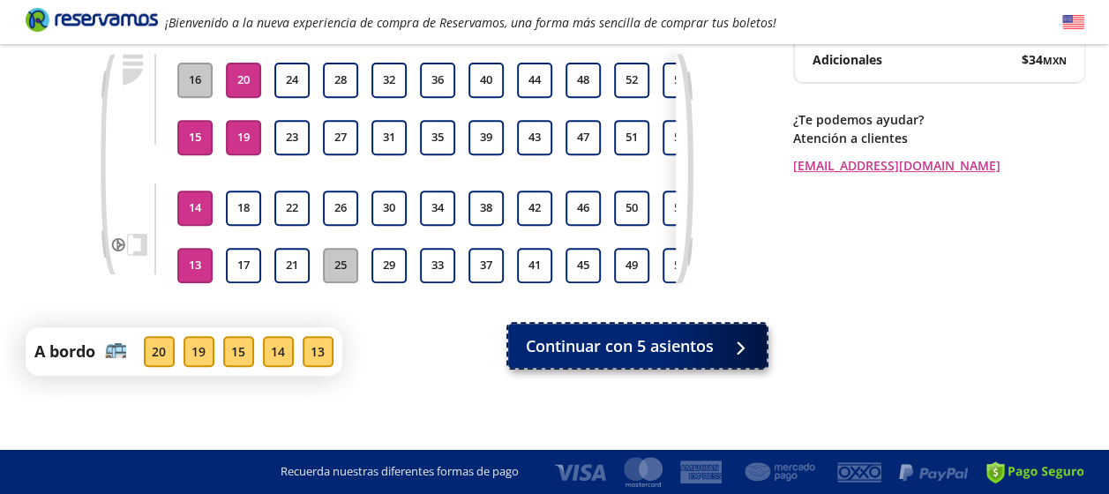
click at [695, 349] on span "Continuar con 5 asientos" at bounding box center [620, 346] width 188 height 24
